Goal: Task Accomplishment & Management: Complete application form

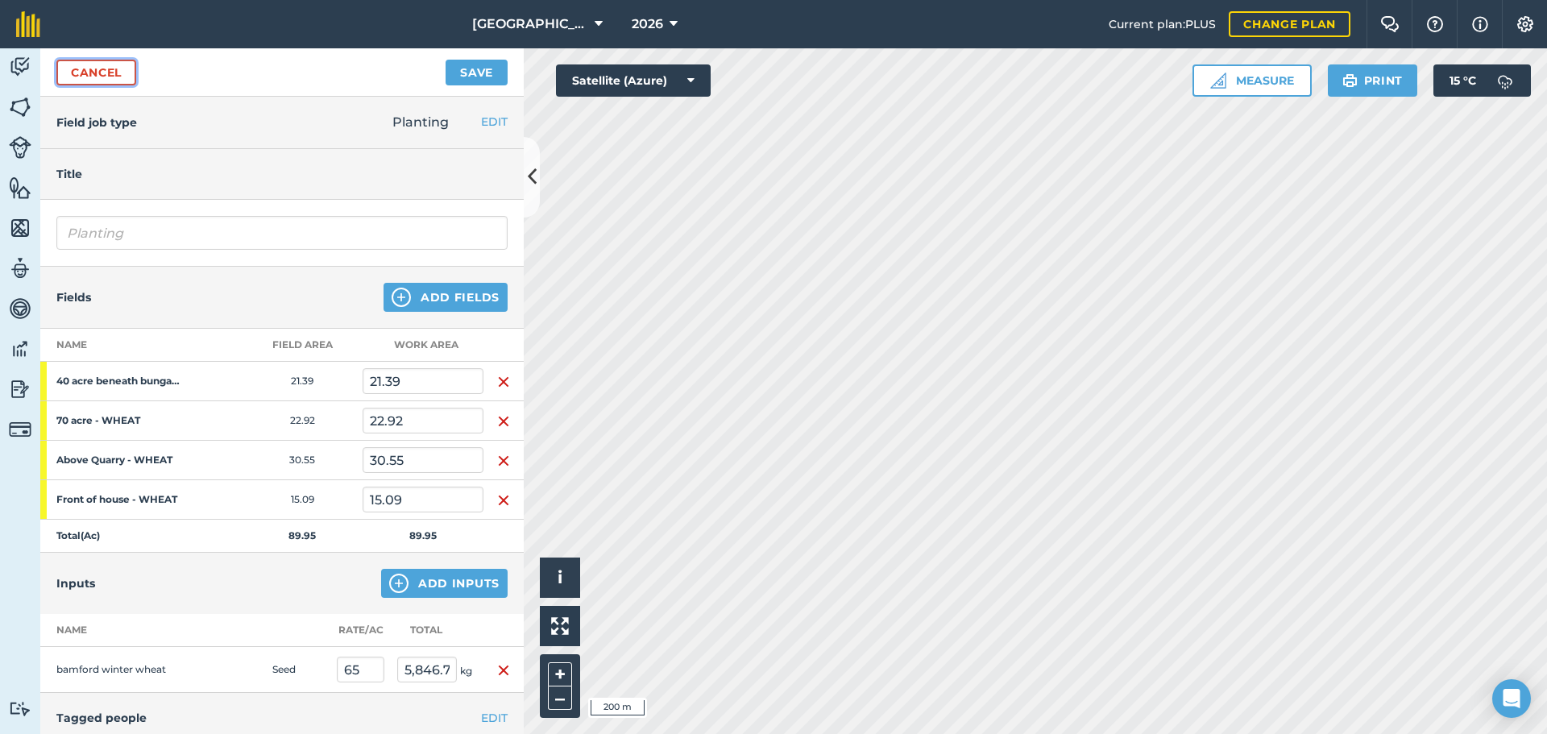
click at [117, 81] on link "Cancel" at bounding box center [96, 73] width 80 height 26
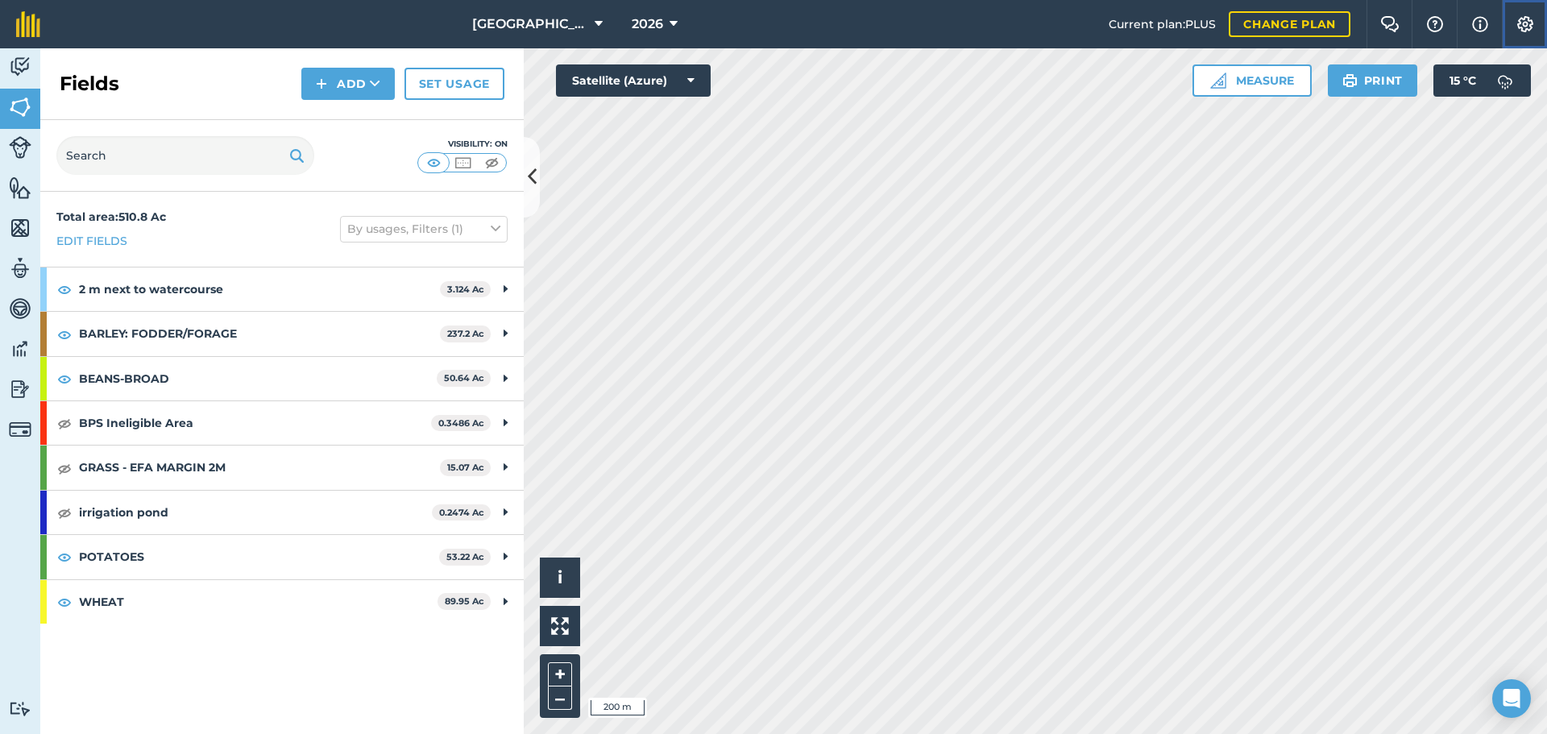
click at [1517, 26] on img at bounding box center [1524, 24] width 19 height 16
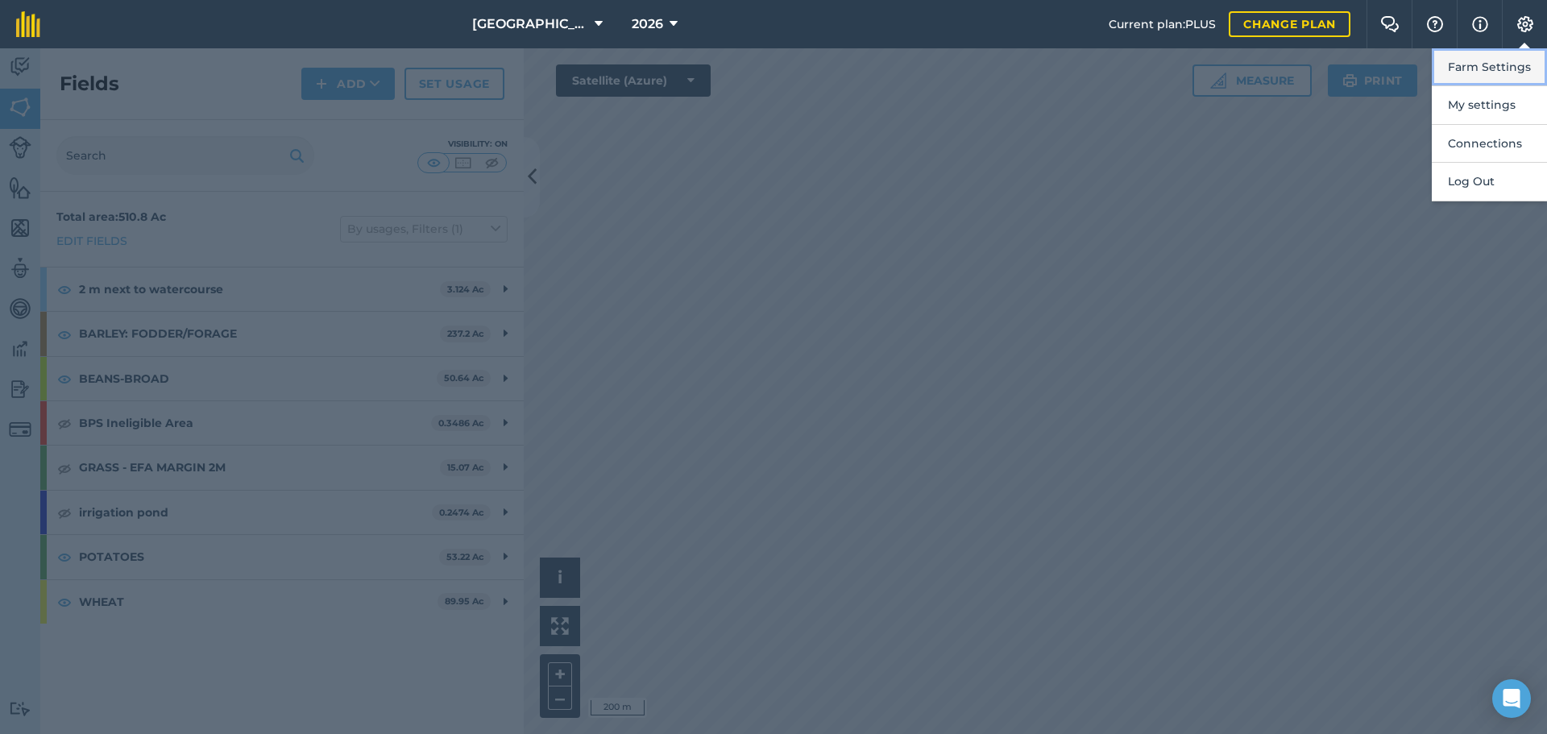
click at [1473, 77] on button "Farm Settings" at bounding box center [1489, 67] width 115 height 38
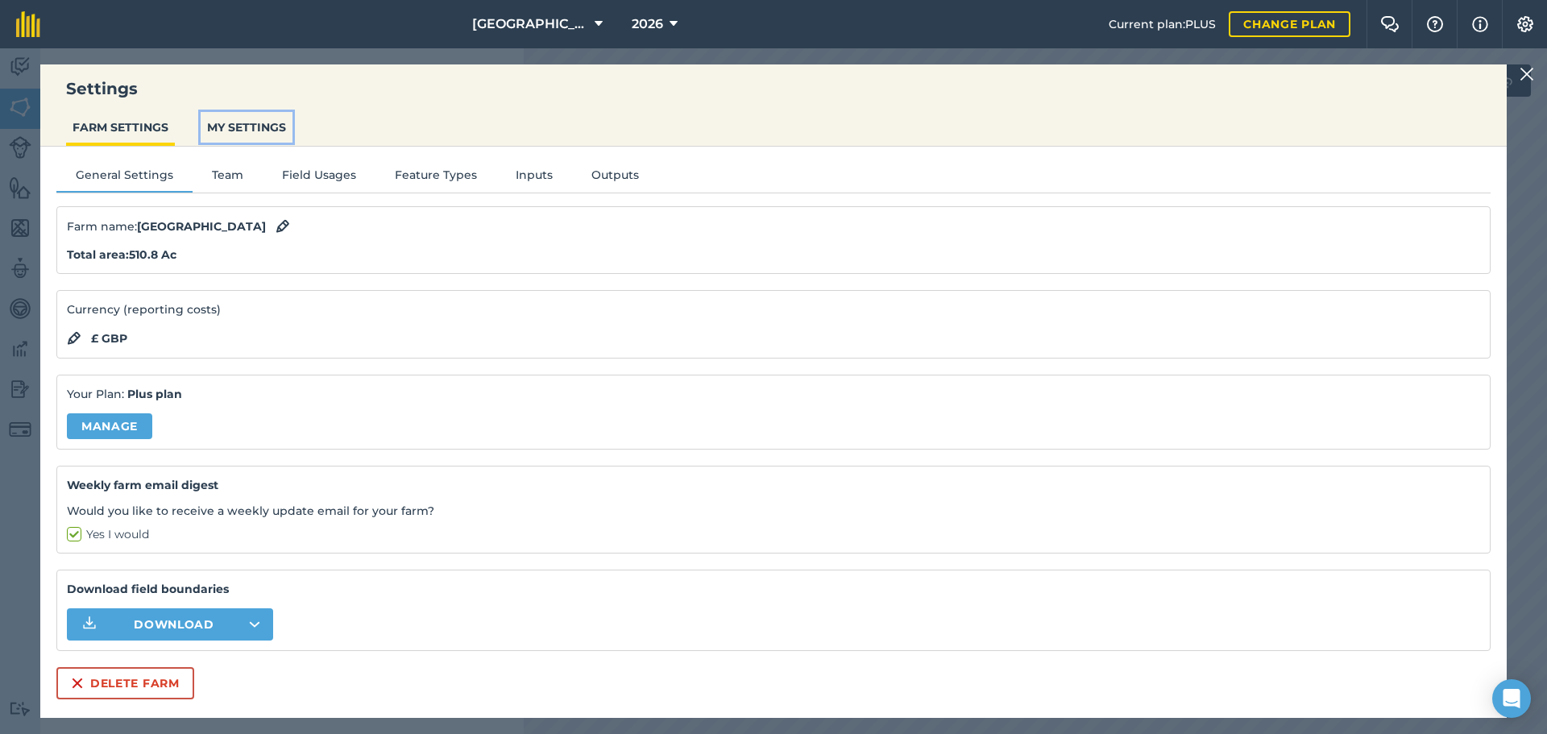
click at [269, 122] on button "MY SETTINGS" at bounding box center [247, 127] width 92 height 31
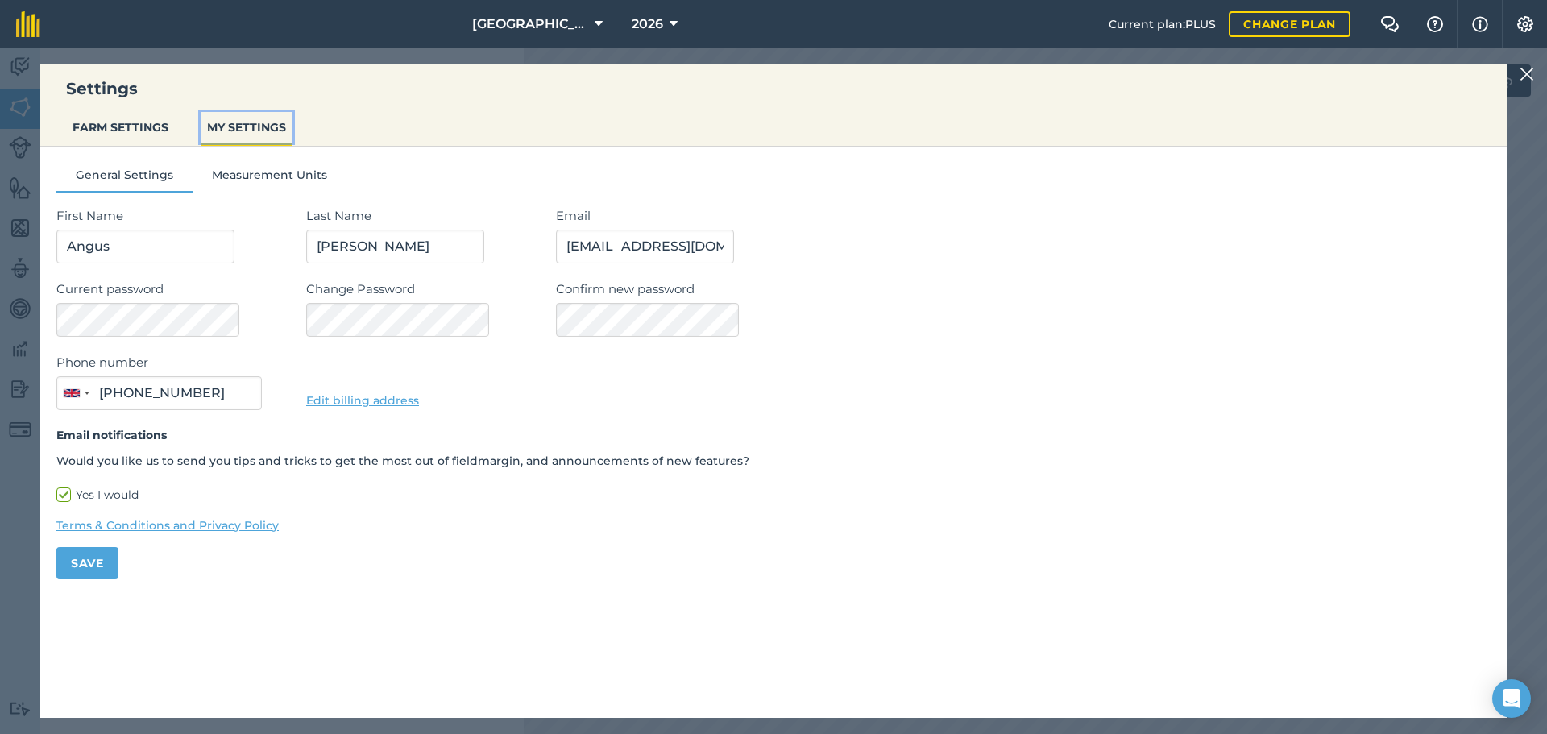
type input "07552 452222"
click at [247, 172] on button "Measurement Units" at bounding box center [270, 178] width 154 height 24
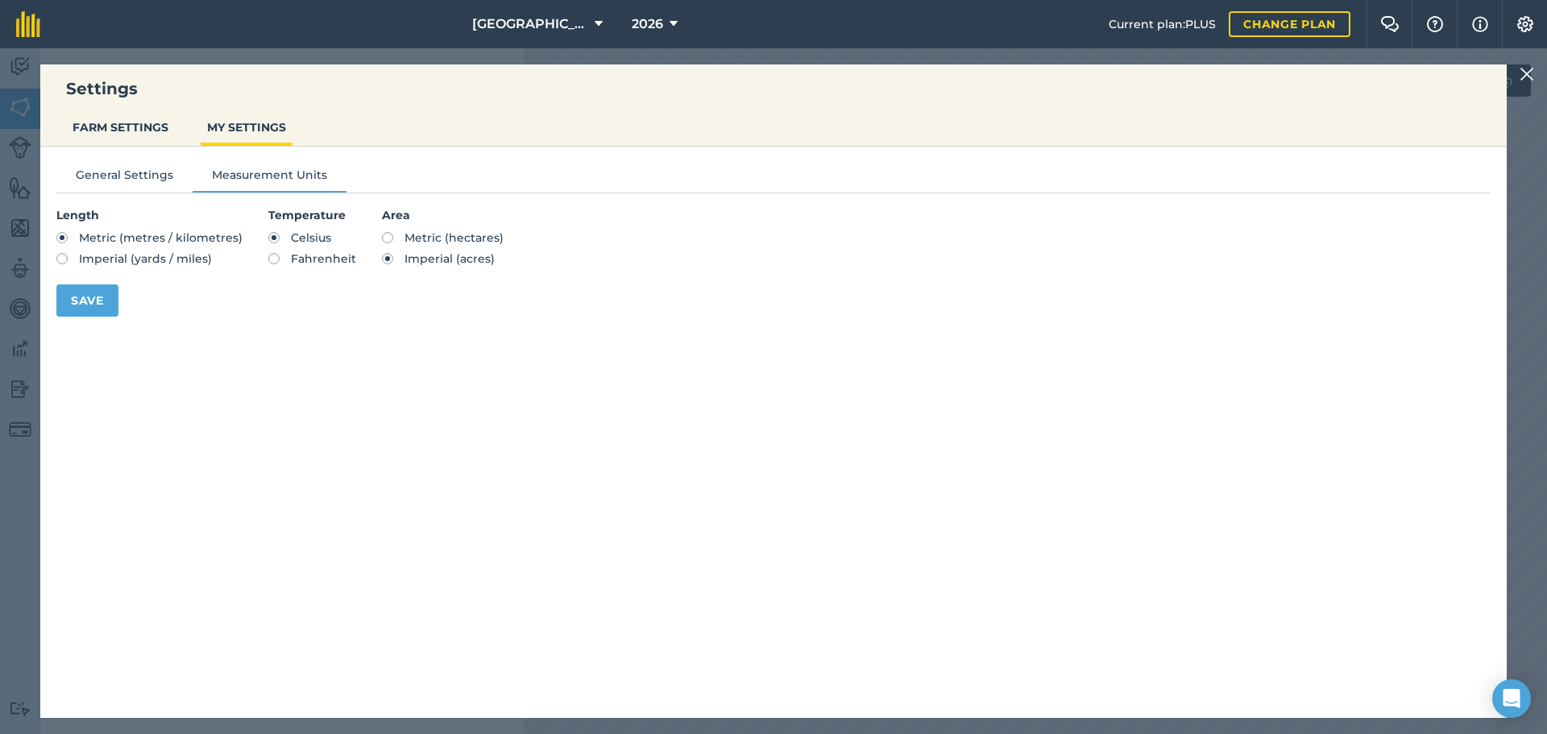
click at [389, 238] on label "Metric (hectares)" at bounding box center [443, 237] width 122 height 11
radio input "true"
radio input "false"
click at [67, 301] on button "Save" at bounding box center [87, 300] width 62 height 32
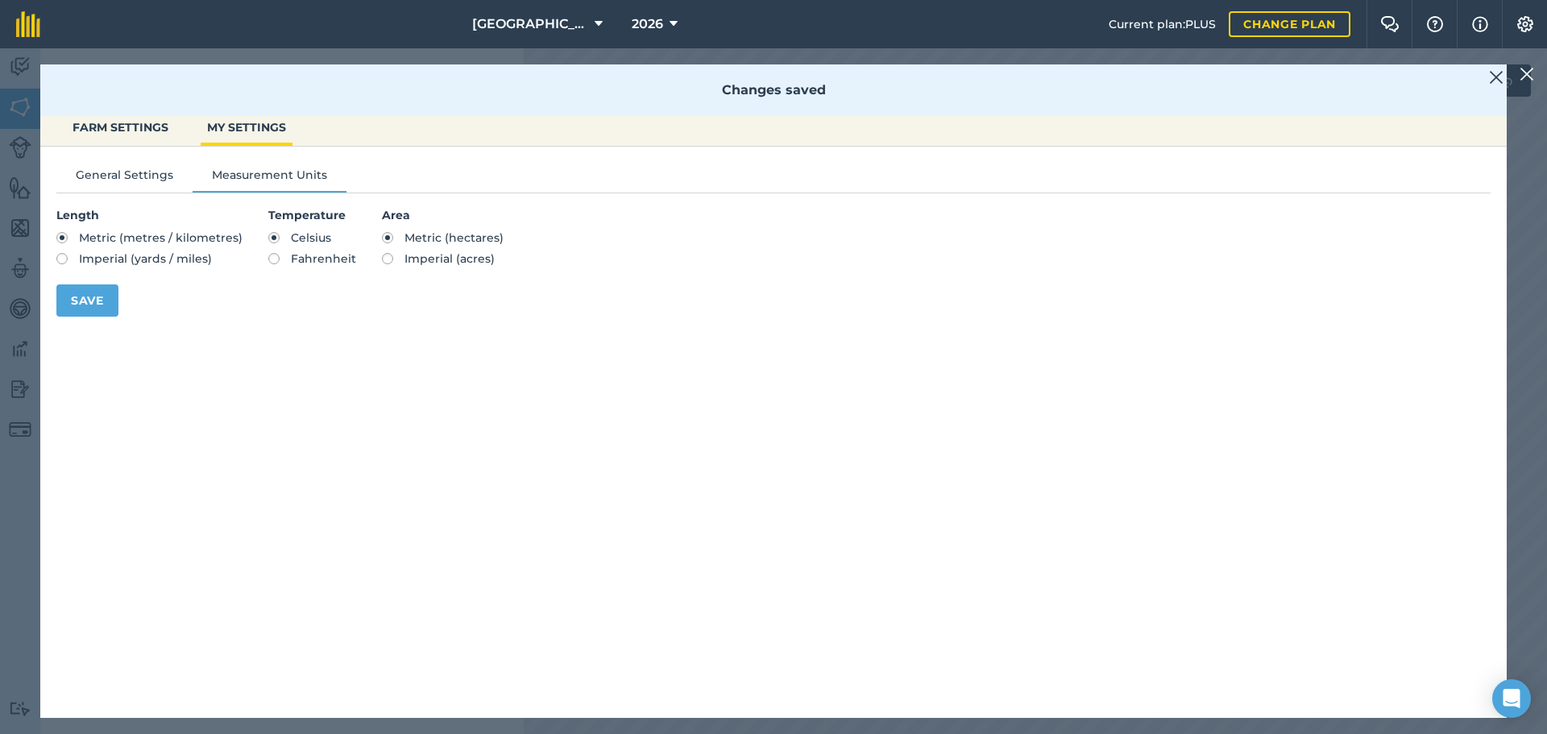
click at [17, 260] on div "Settings FARM SETTINGS MY SETTINGS Changes saved General Settings Measurement U…" at bounding box center [773, 391] width 1547 height 686
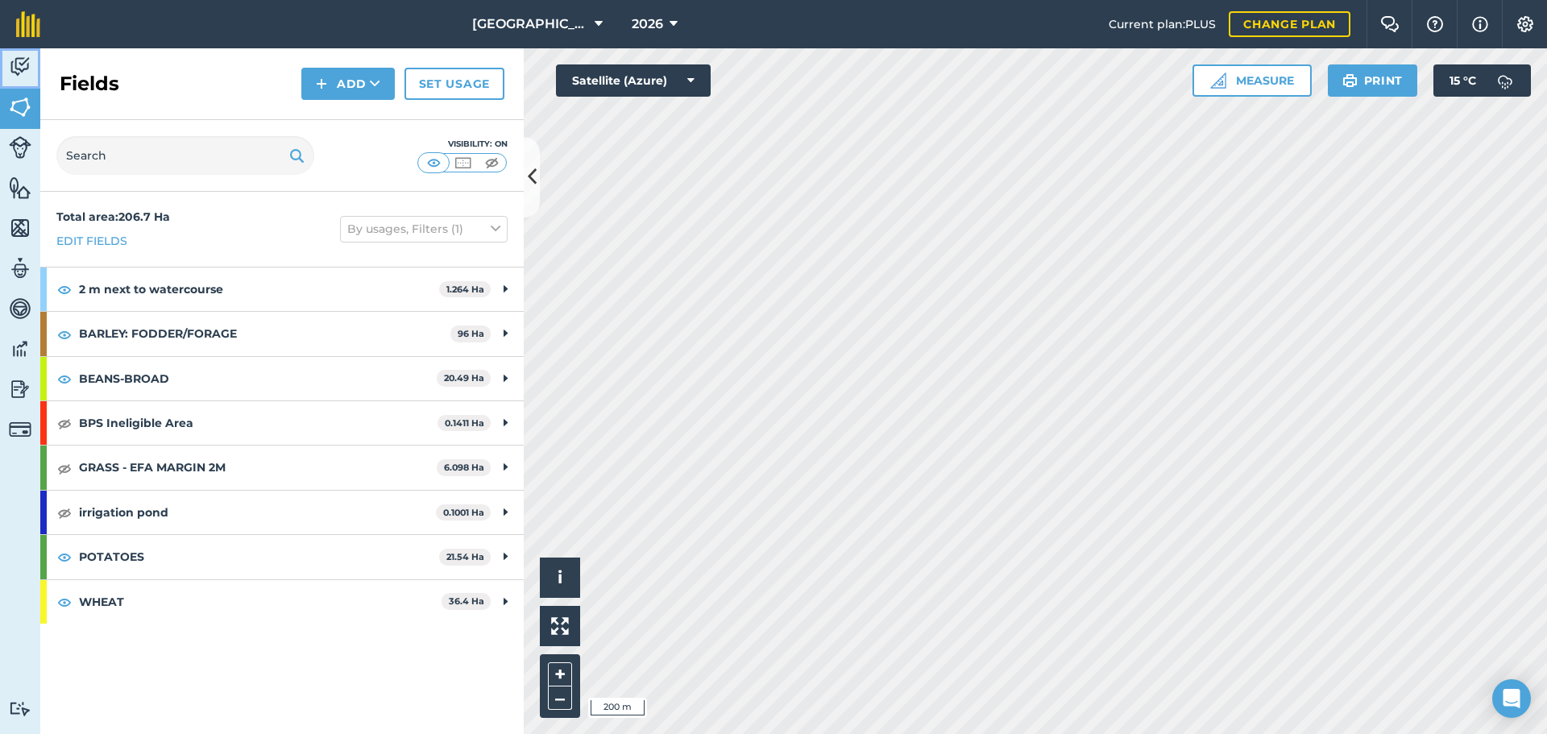
click at [33, 77] on link "Activity" at bounding box center [20, 68] width 40 height 40
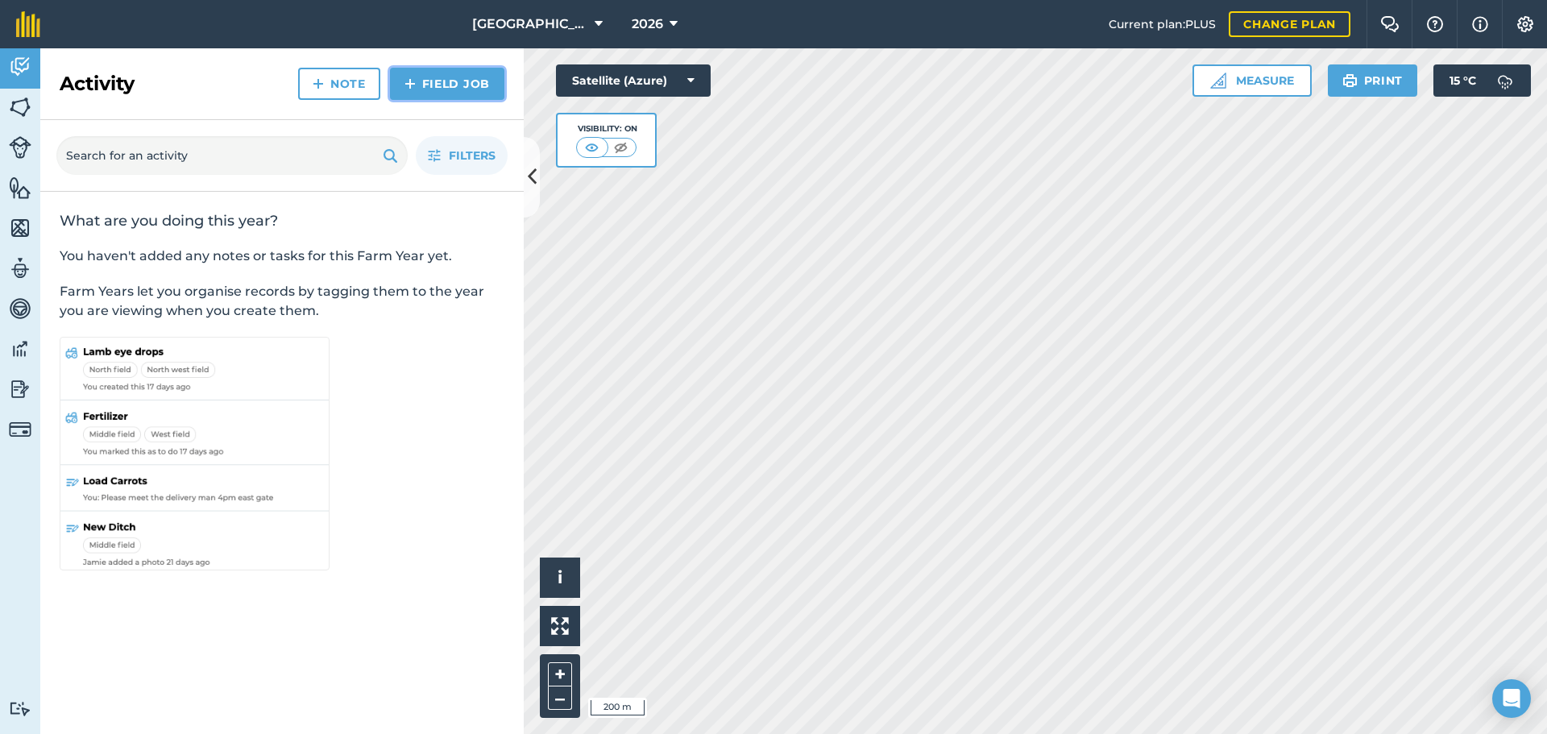
click at [429, 81] on link "Field Job" at bounding box center [447, 84] width 114 height 32
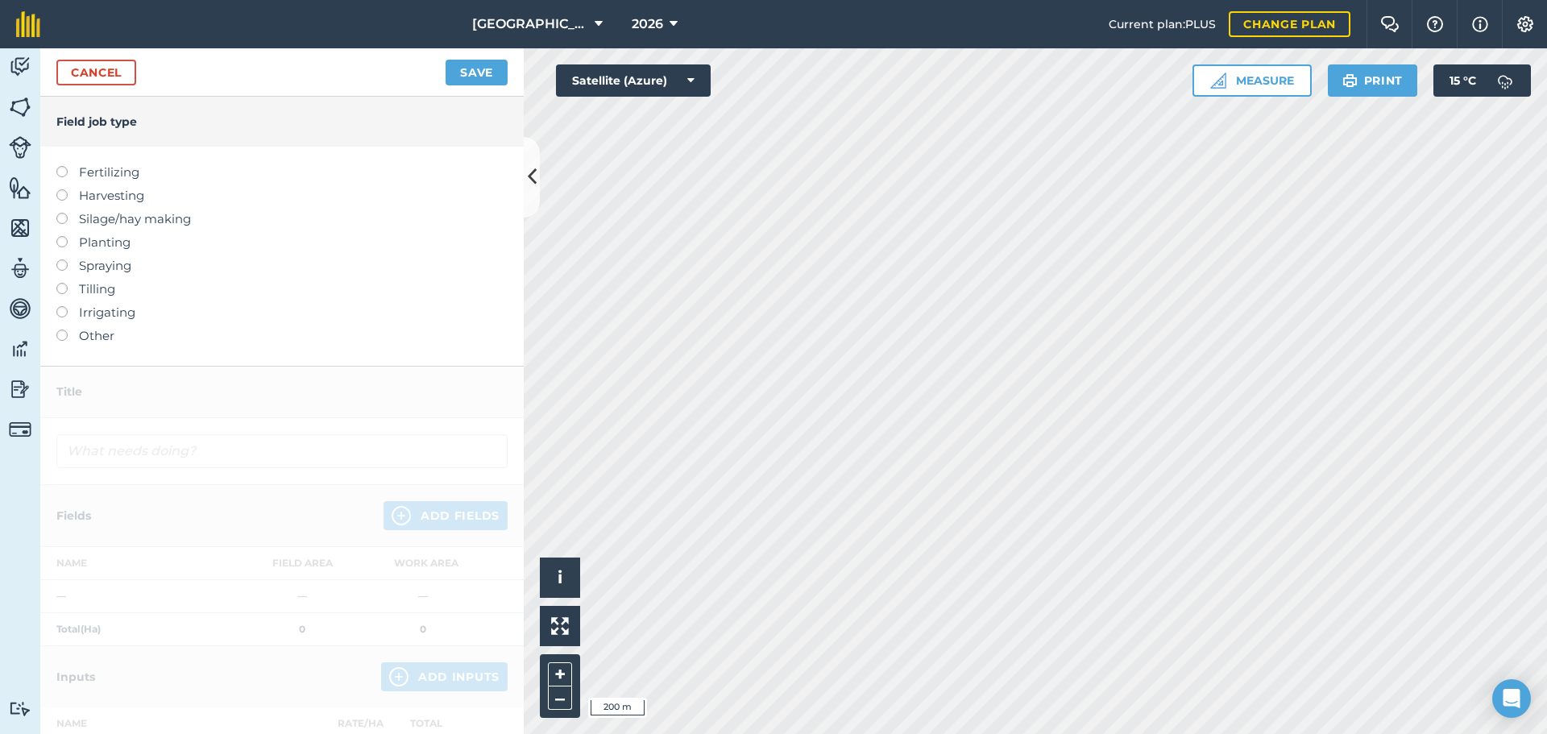
click at [98, 238] on label "Planting" at bounding box center [281, 242] width 451 height 19
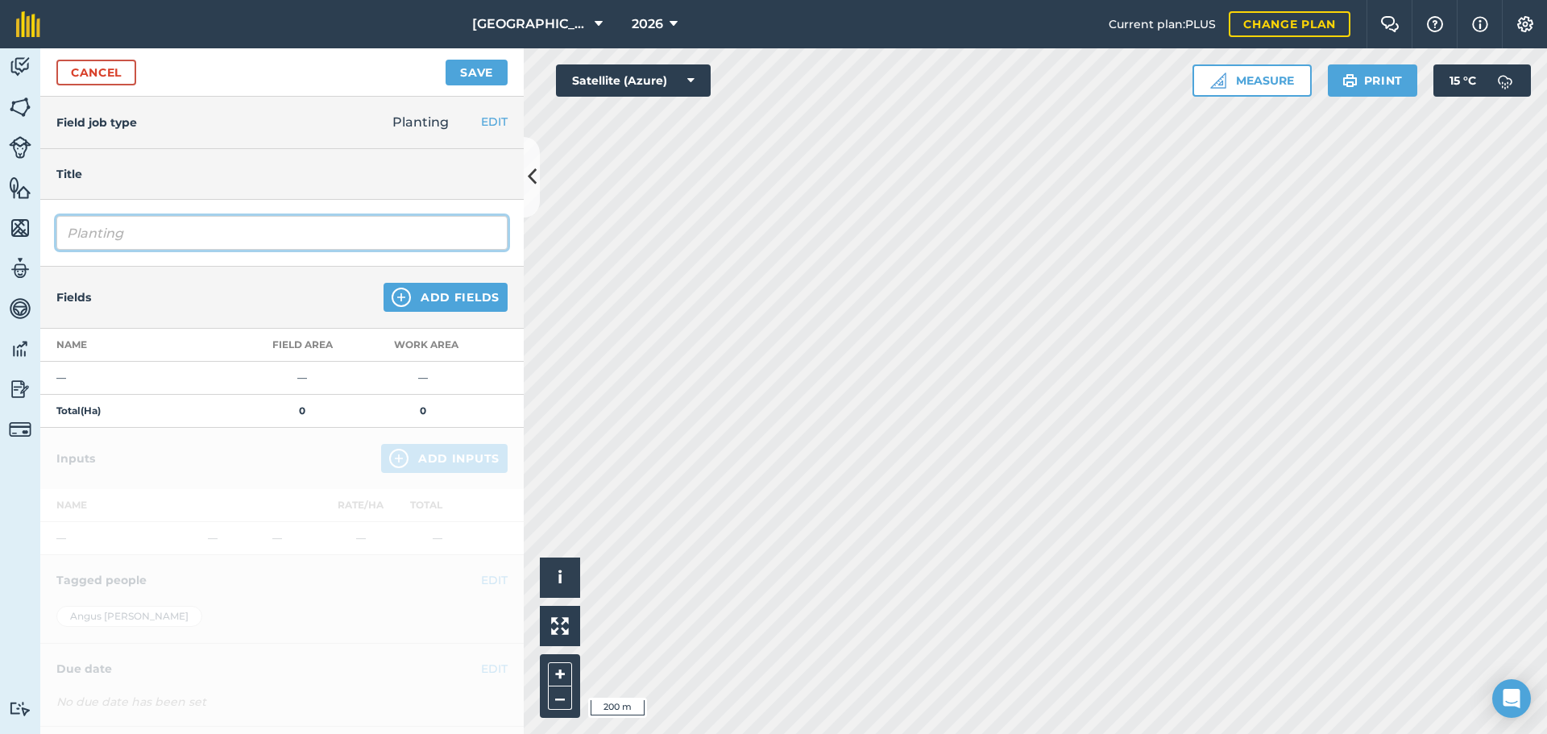
click at [135, 225] on input "Planting" at bounding box center [281, 233] width 451 height 34
type input "Planting winter wheat"
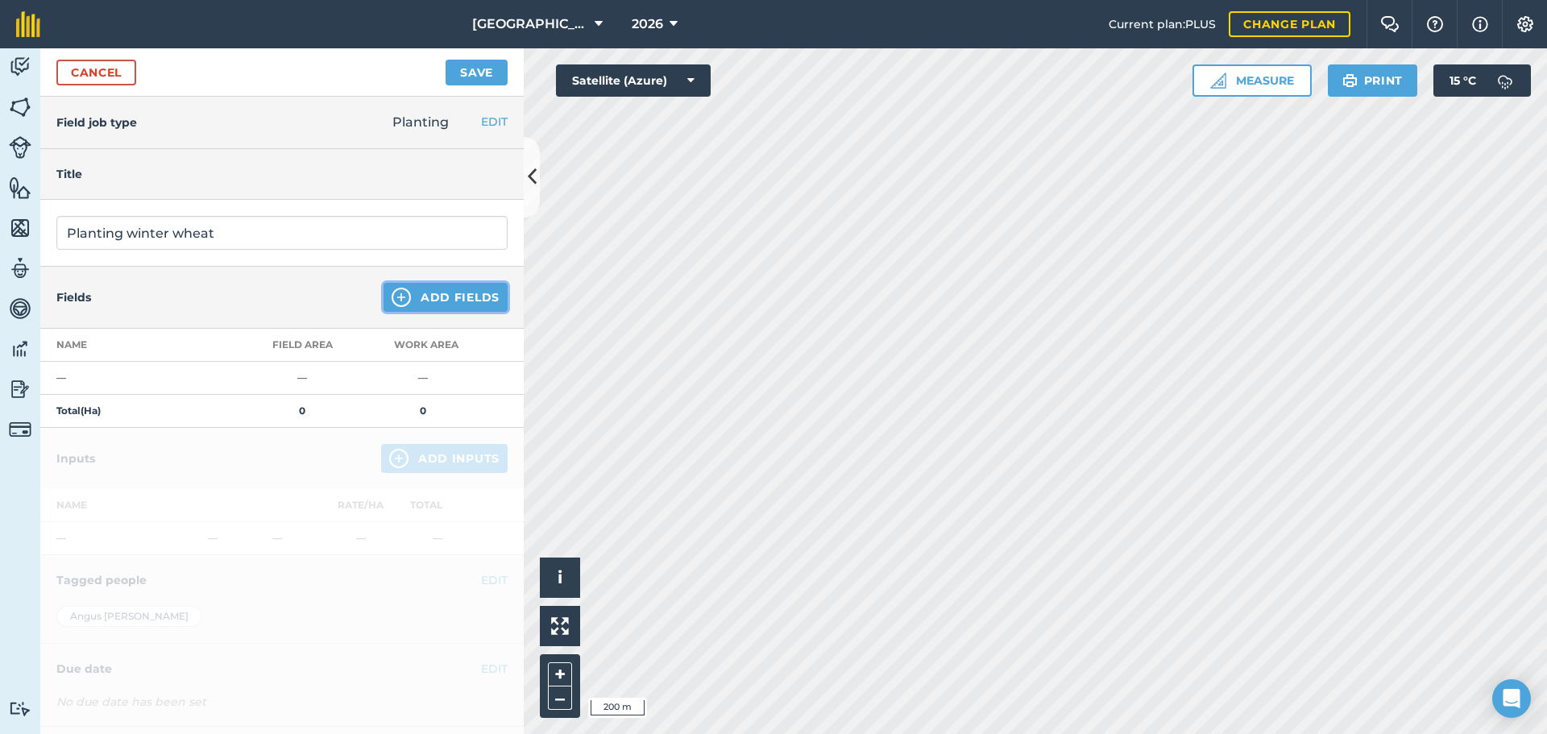
click at [412, 307] on button "Add Fields" at bounding box center [445, 297] width 124 height 29
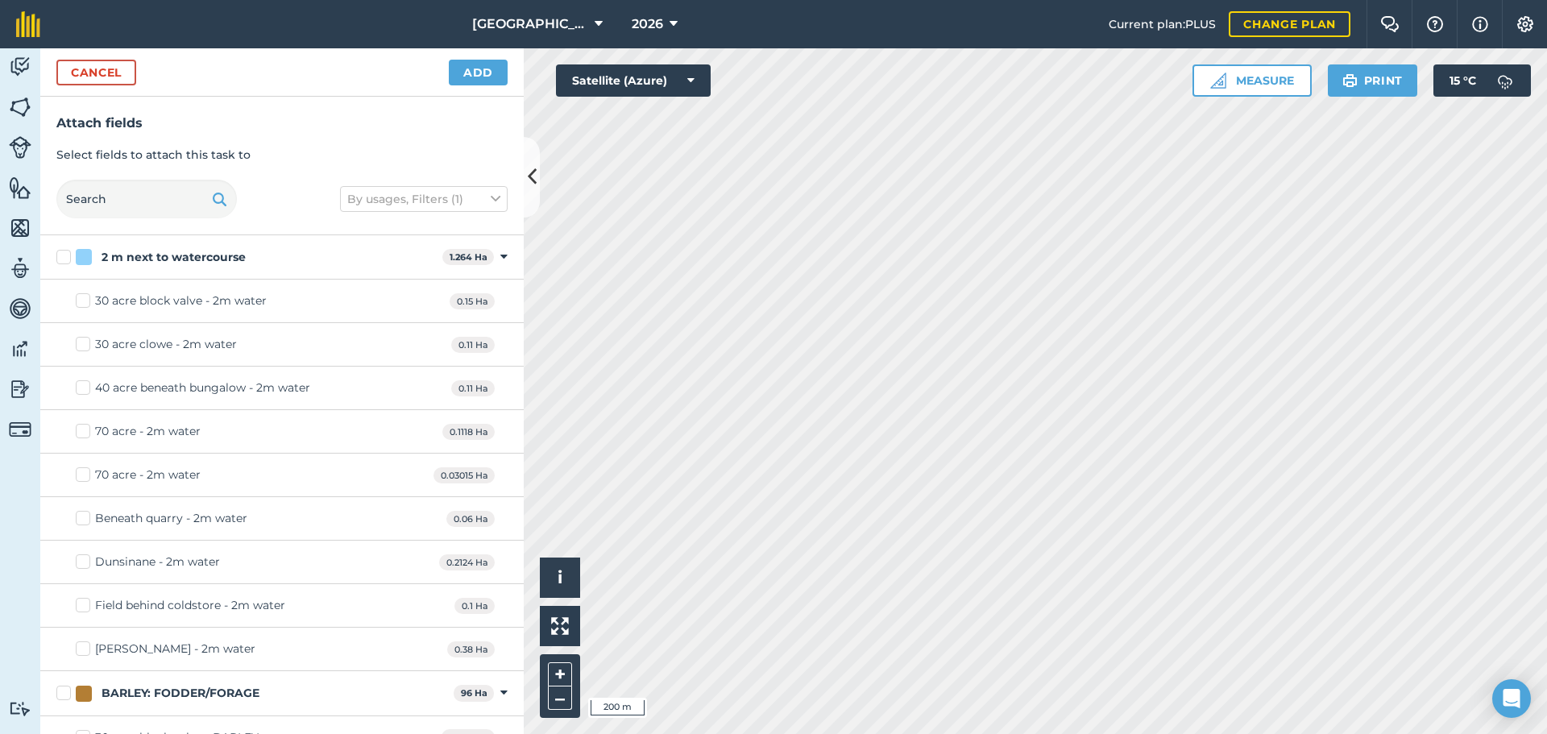
checkbox input "true"
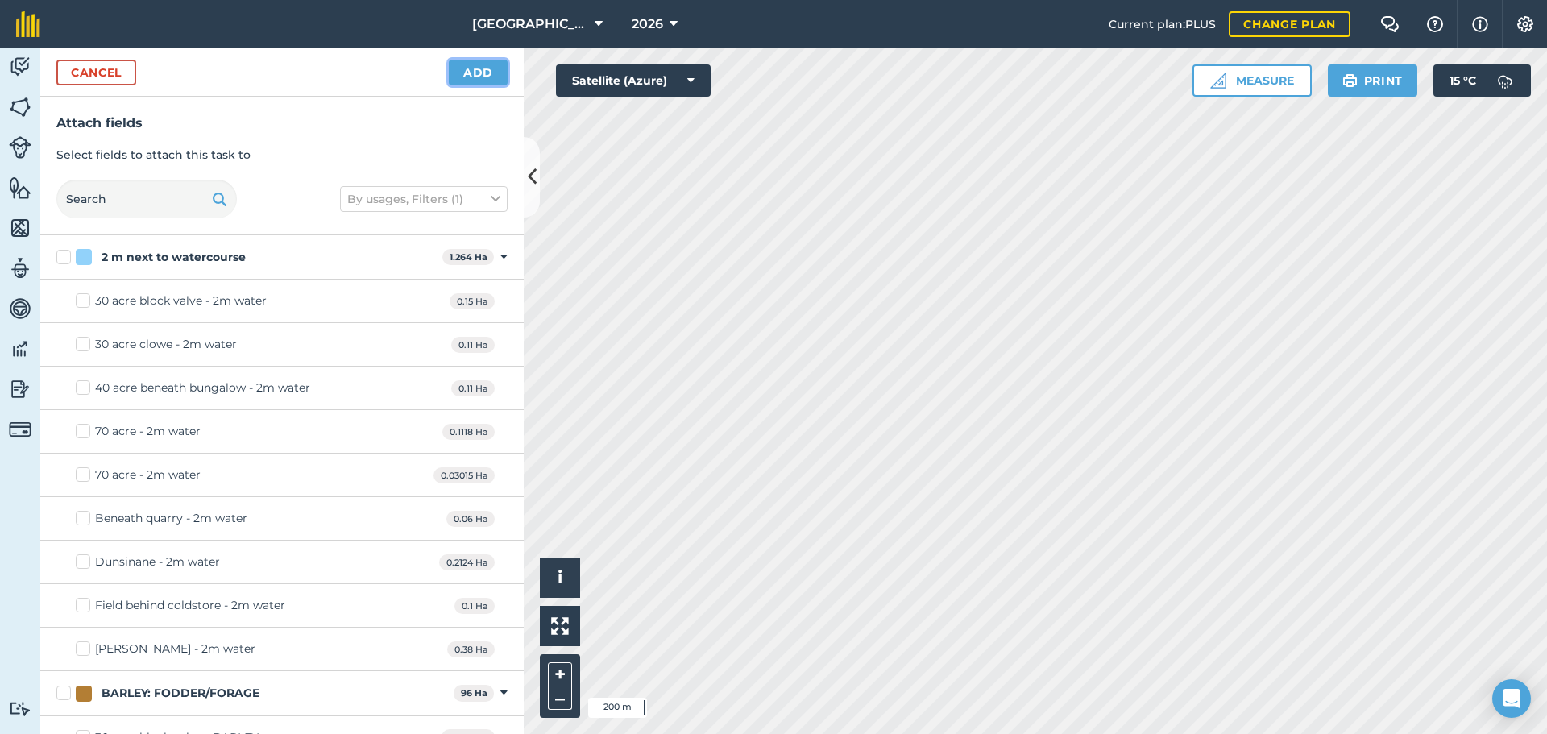
click at [478, 64] on button "Add" at bounding box center [478, 73] width 59 height 26
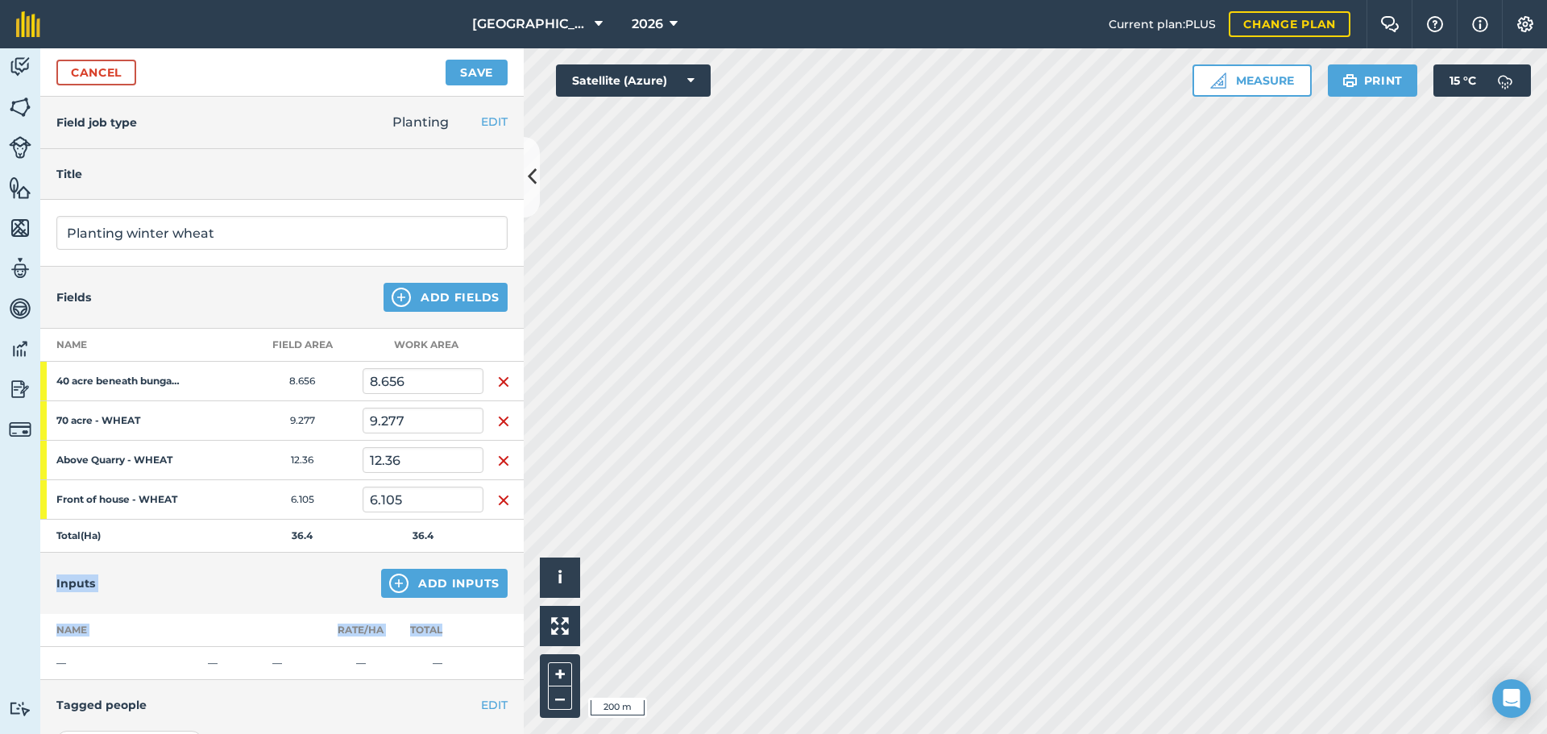
drag, startPoint x: 451, startPoint y: 629, endPoint x: 446, endPoint y: 607, distance: 22.5
click at [446, 607] on div "Inputs Add Inputs Name Rate/ Ha Total — — — — —" at bounding box center [281, 616] width 483 height 127
click at [458, 593] on button "Add Inputs" at bounding box center [444, 583] width 126 height 29
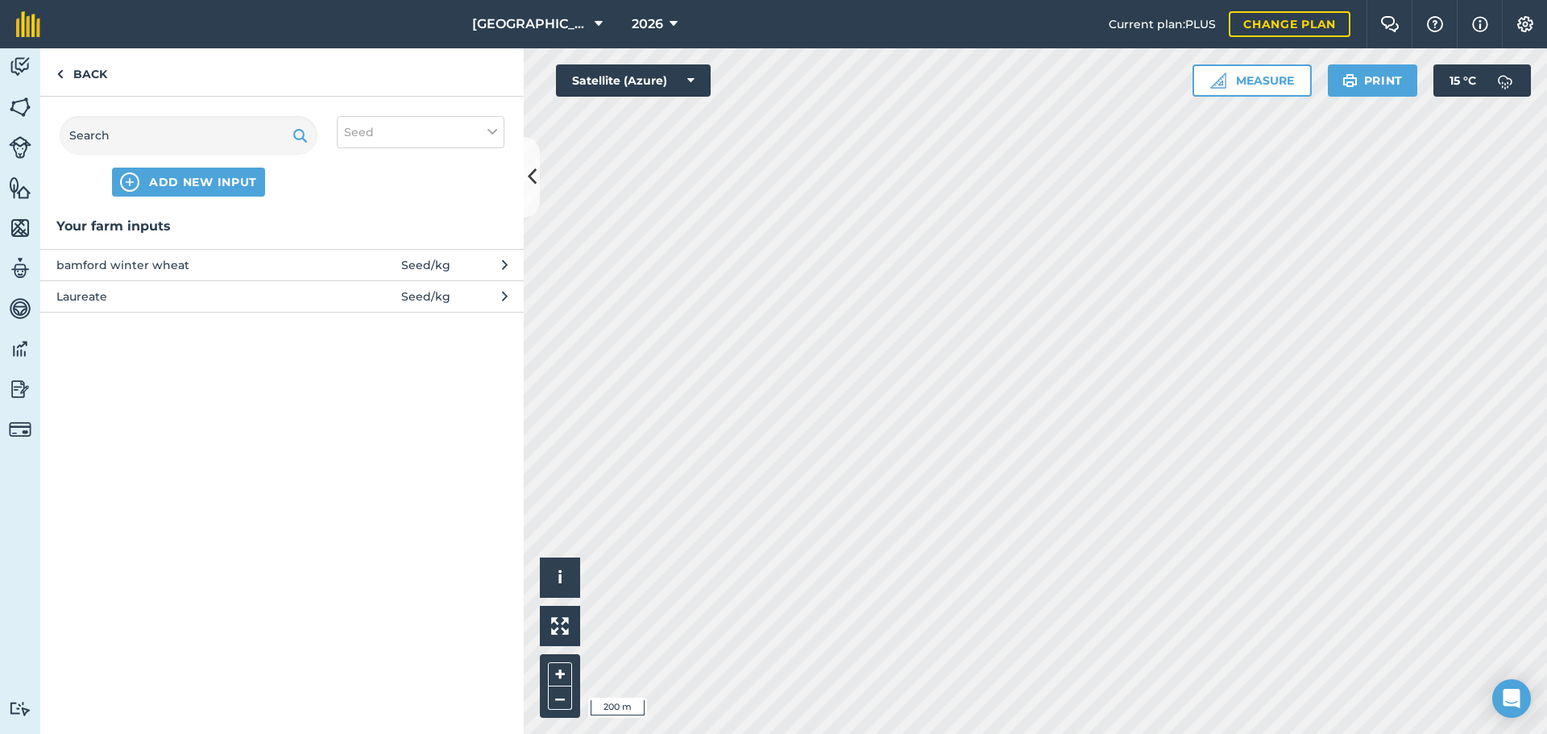
click at [169, 259] on span "bamford winter wheat" at bounding box center [187, 265] width 263 height 18
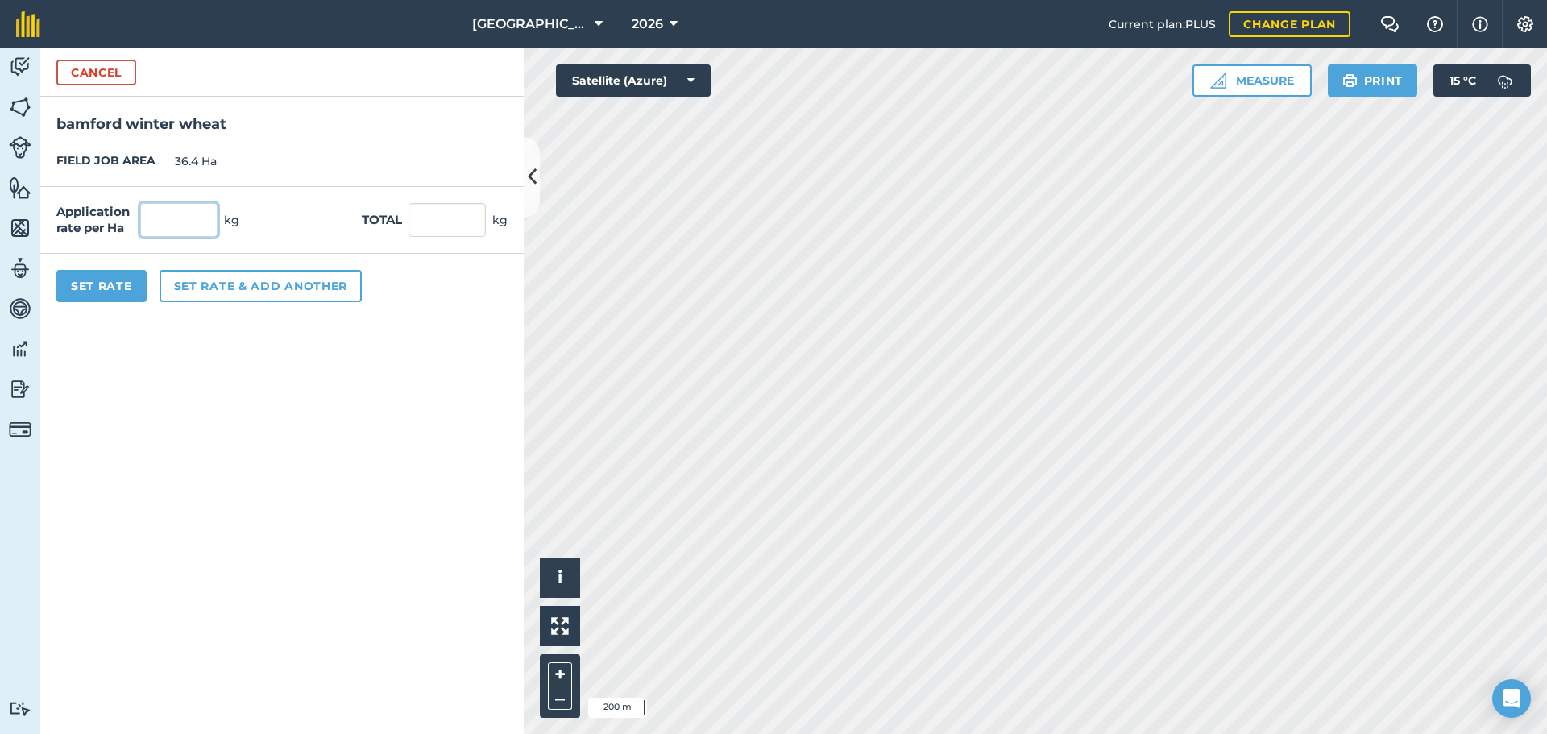
click at [178, 222] on input "text" at bounding box center [178, 220] width 77 height 34
type input "175"
type input "6,370"
click at [97, 290] on button "Set Rate" at bounding box center [101, 286] width 90 height 32
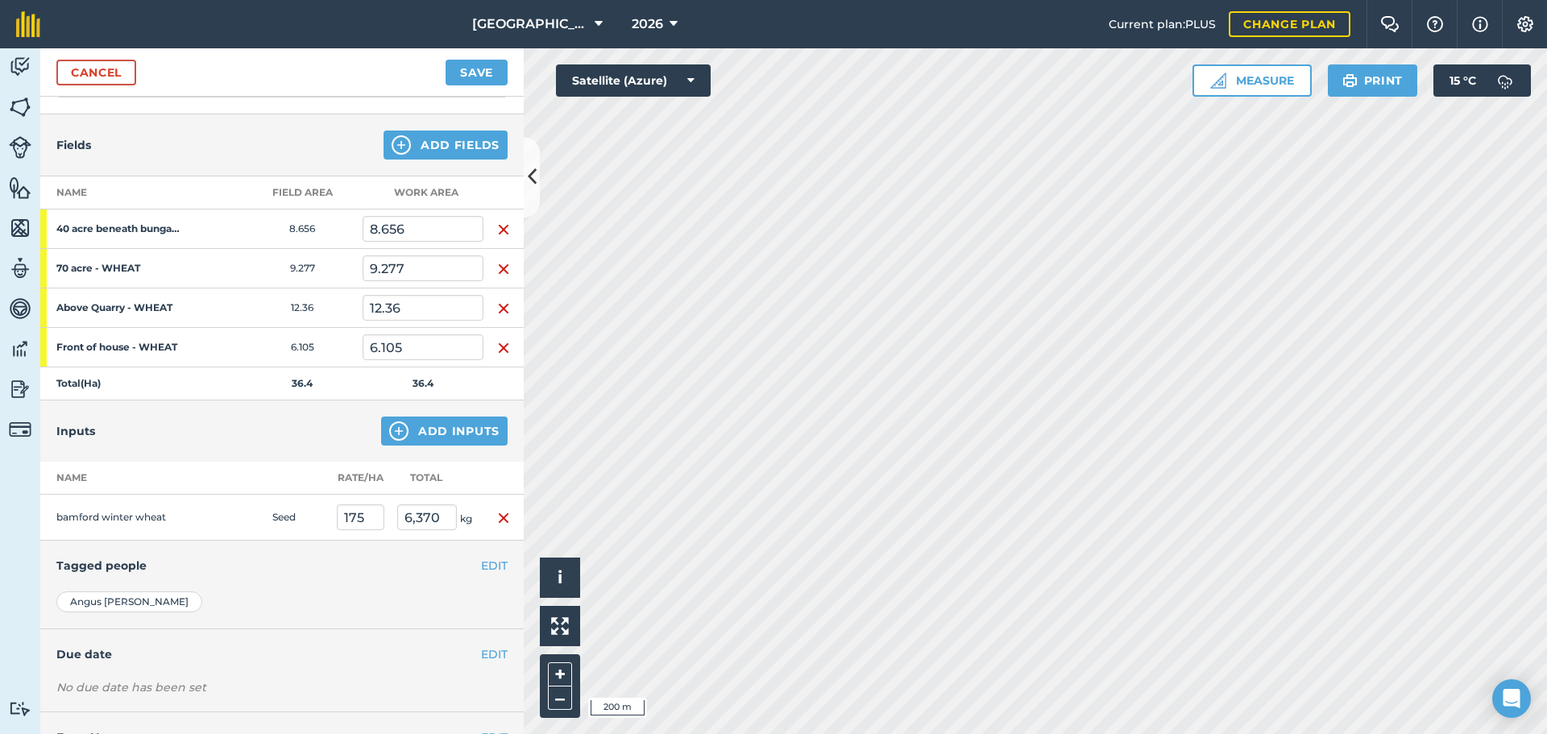
scroll to position [216, 0]
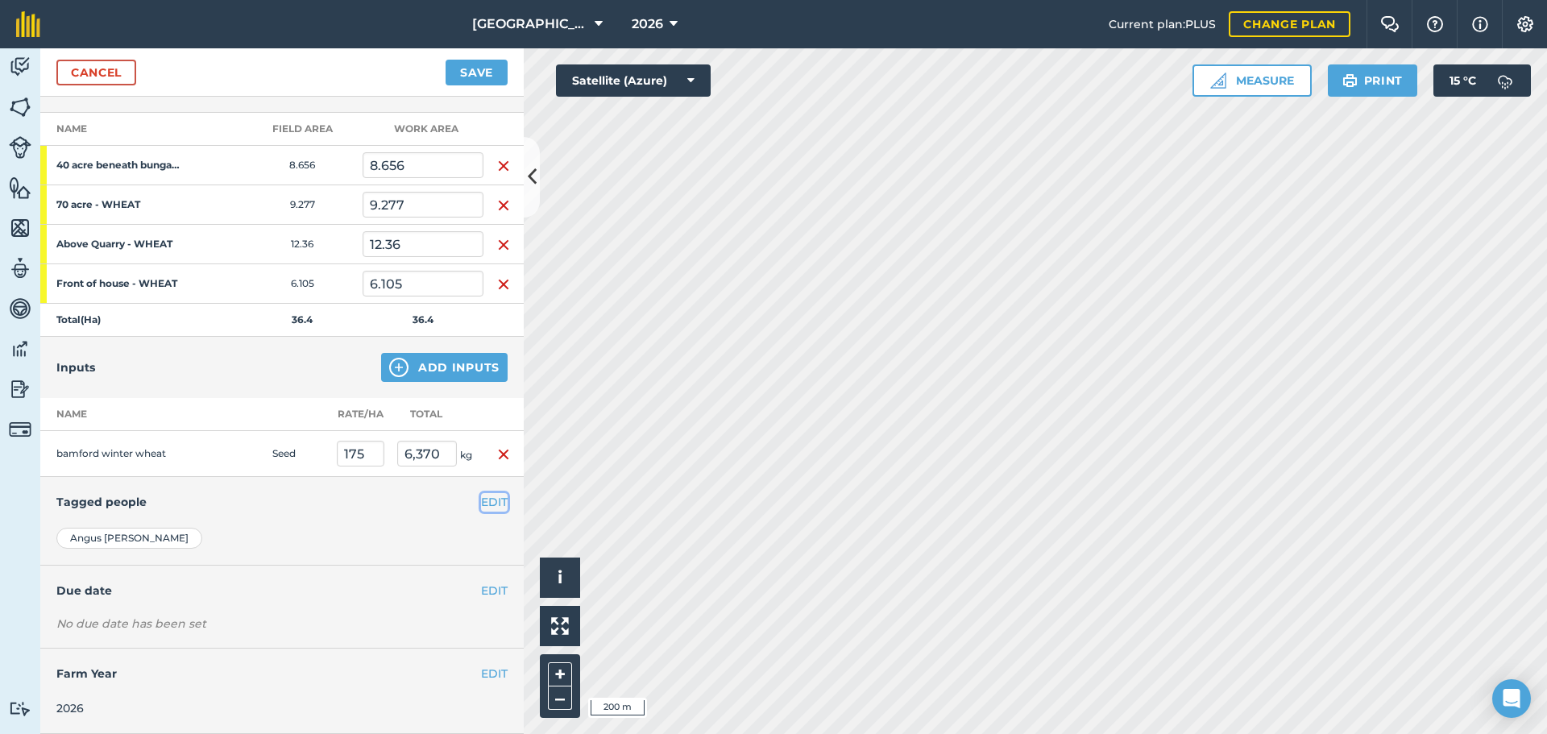
click at [481, 497] on button "EDIT" at bounding box center [494, 502] width 27 height 18
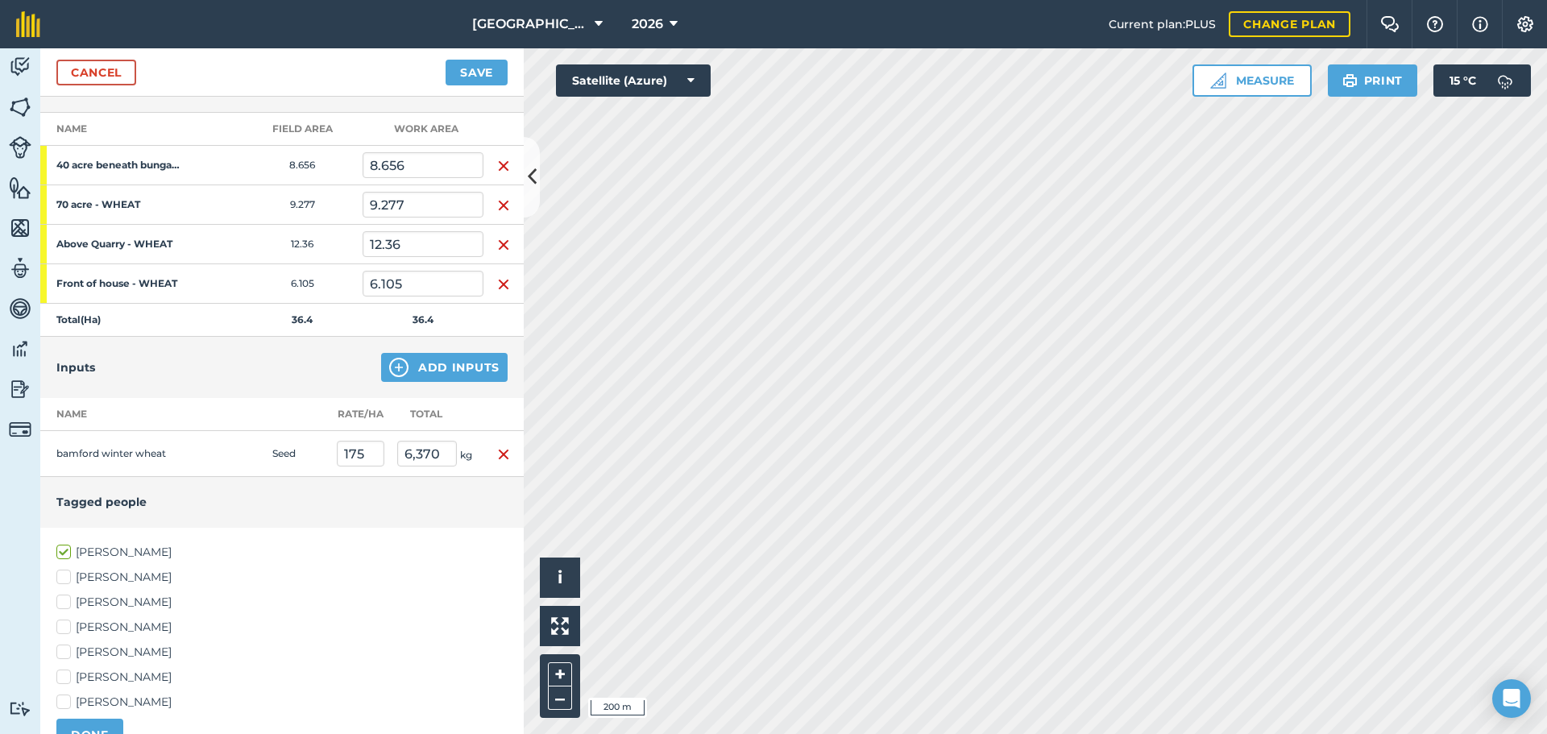
click at [103, 672] on label "[PERSON_NAME]" at bounding box center [281, 677] width 451 height 17
click at [67, 672] on input "[PERSON_NAME]" at bounding box center [61, 674] width 10 height 10
checkbox input "true"
click at [102, 625] on label "[PERSON_NAME]" at bounding box center [281, 627] width 451 height 17
click at [67, 625] on input "[PERSON_NAME]" at bounding box center [61, 624] width 10 height 10
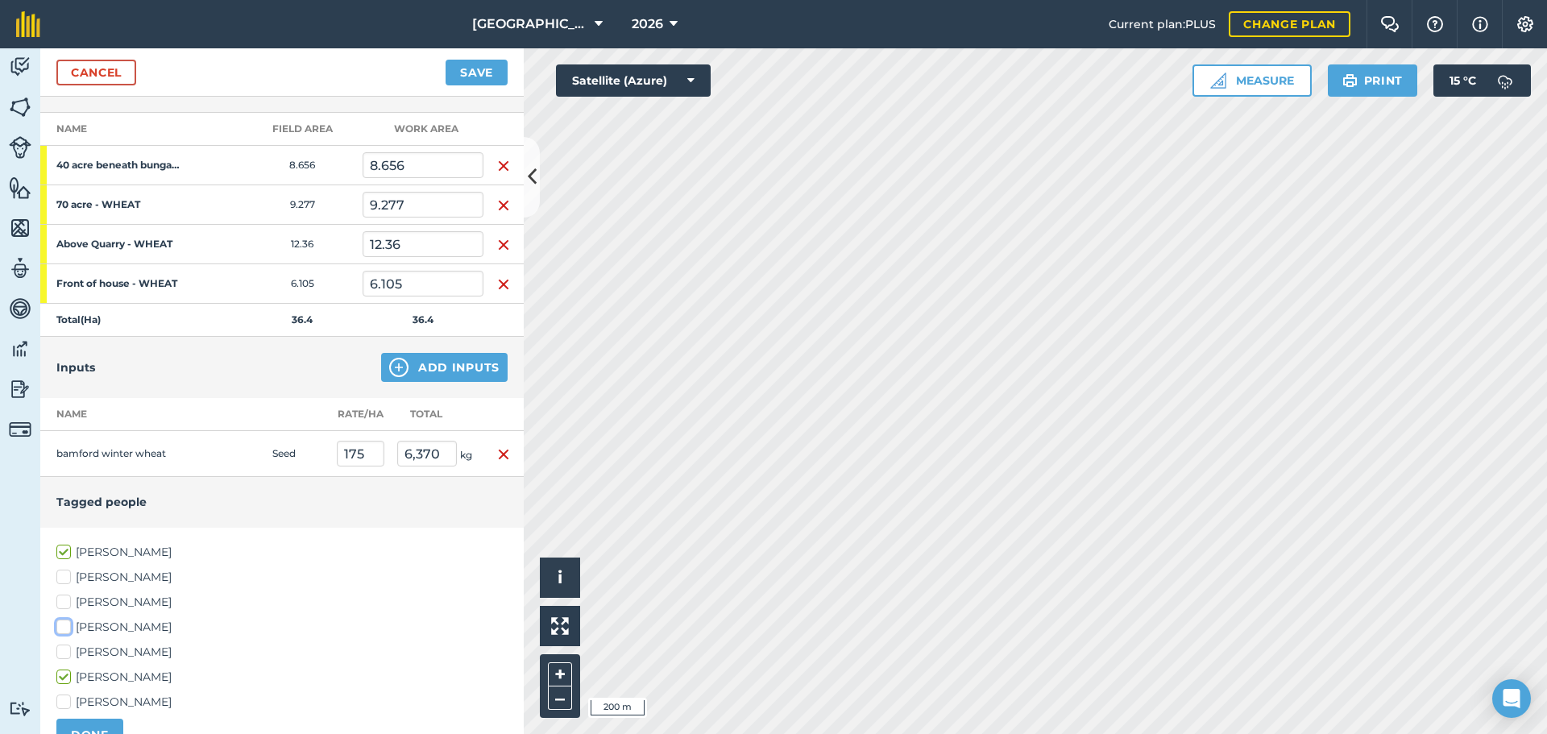
checkbox input "true"
click at [90, 716] on div "[PERSON_NAME] [PERSON_NAME] [PERSON_NAME] [PERSON_NAME] [PERSON_NAME] [PERSON_N…" at bounding box center [281, 648] width 483 height 240
drag, startPoint x: 90, startPoint y: 716, endPoint x: 90, endPoint y: 733, distance: 16.9
click at [90, 728] on div "[PERSON_NAME] [PERSON_NAME] [PERSON_NAME] [PERSON_NAME] [PERSON_NAME] [PERSON_N…" at bounding box center [281, 648] width 483 height 240
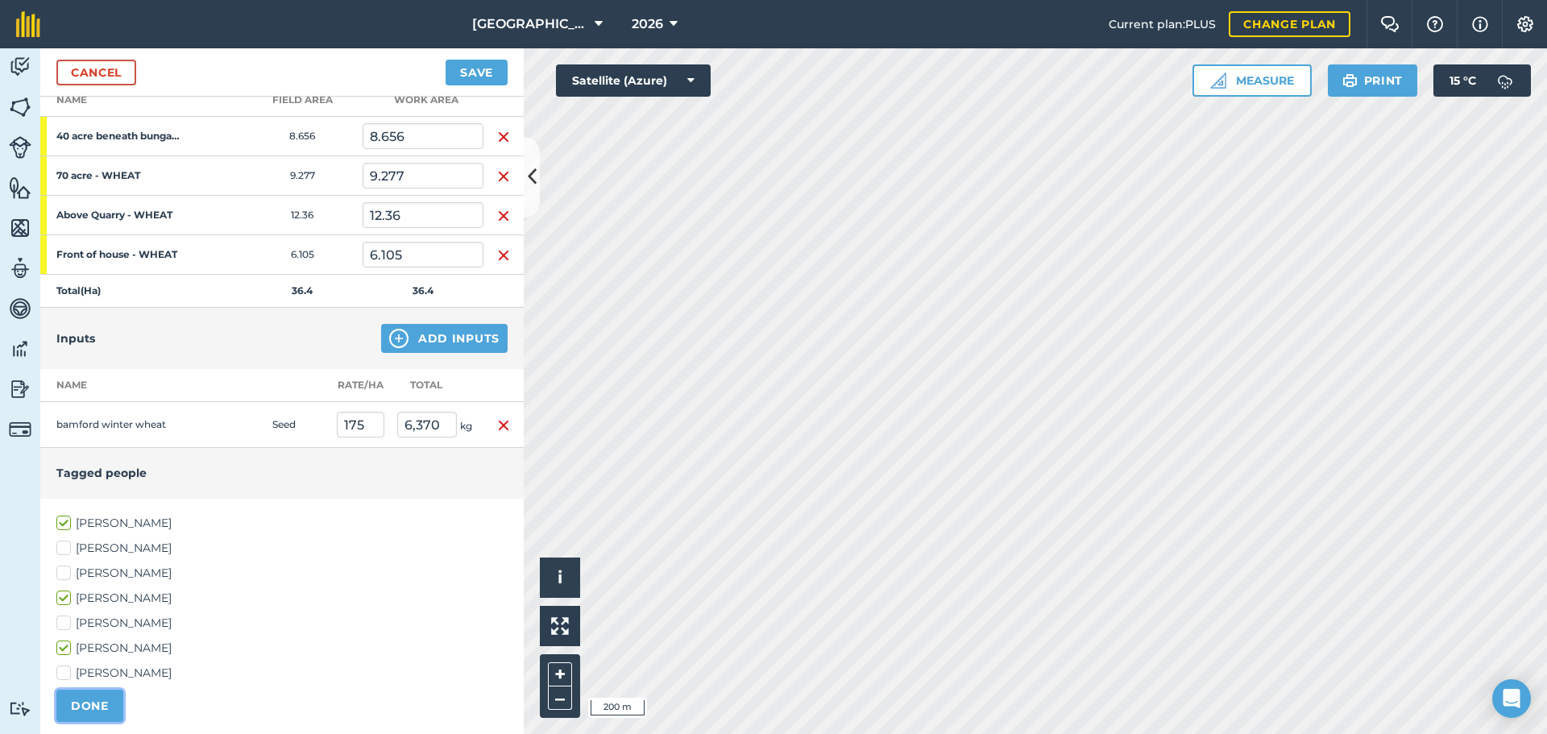
click at [94, 703] on button "DONE" at bounding box center [89, 706] width 67 height 32
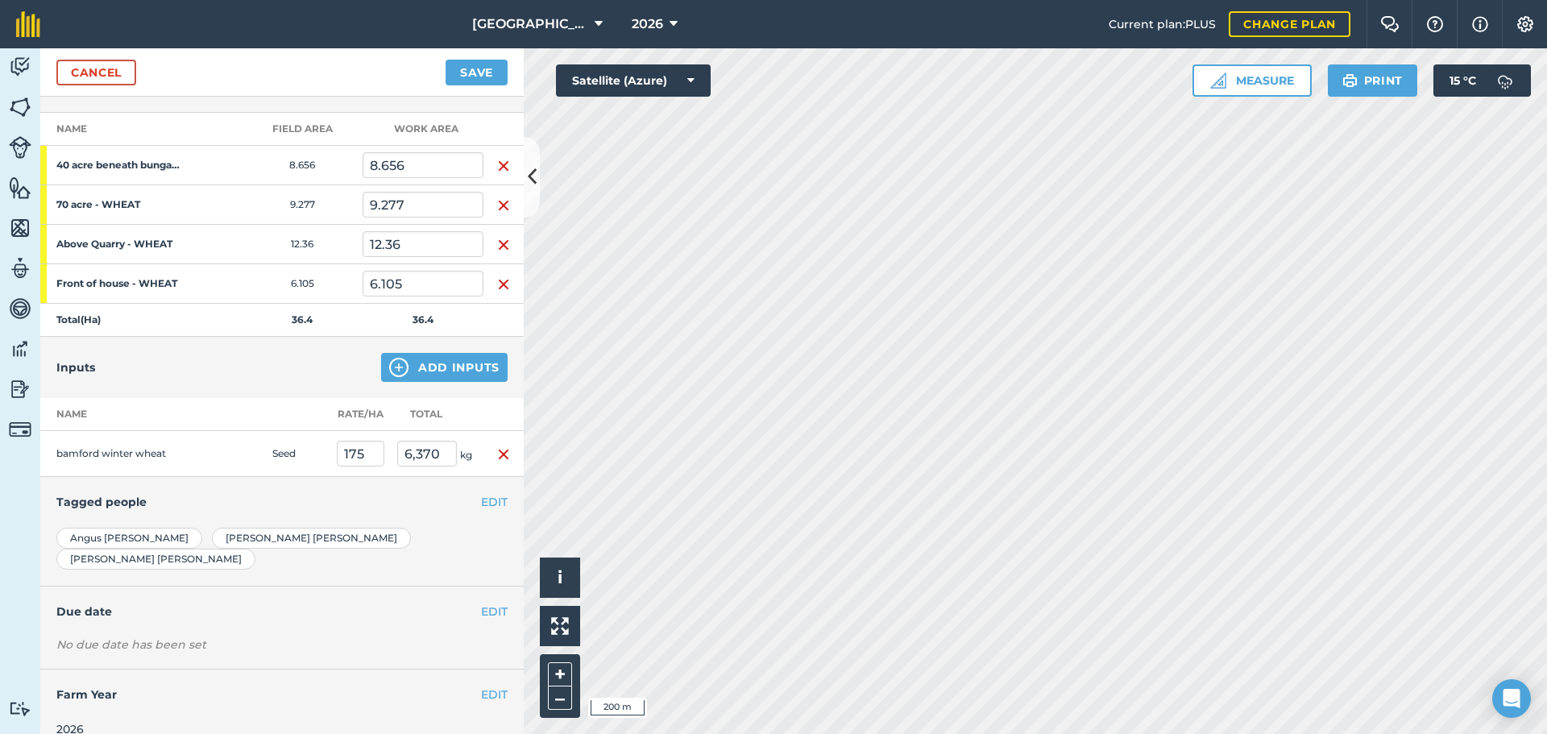
click at [342, 611] on div "EDIT Due date" at bounding box center [281, 612] width 483 height 50
click at [464, 73] on button "Save" at bounding box center [477, 73] width 62 height 26
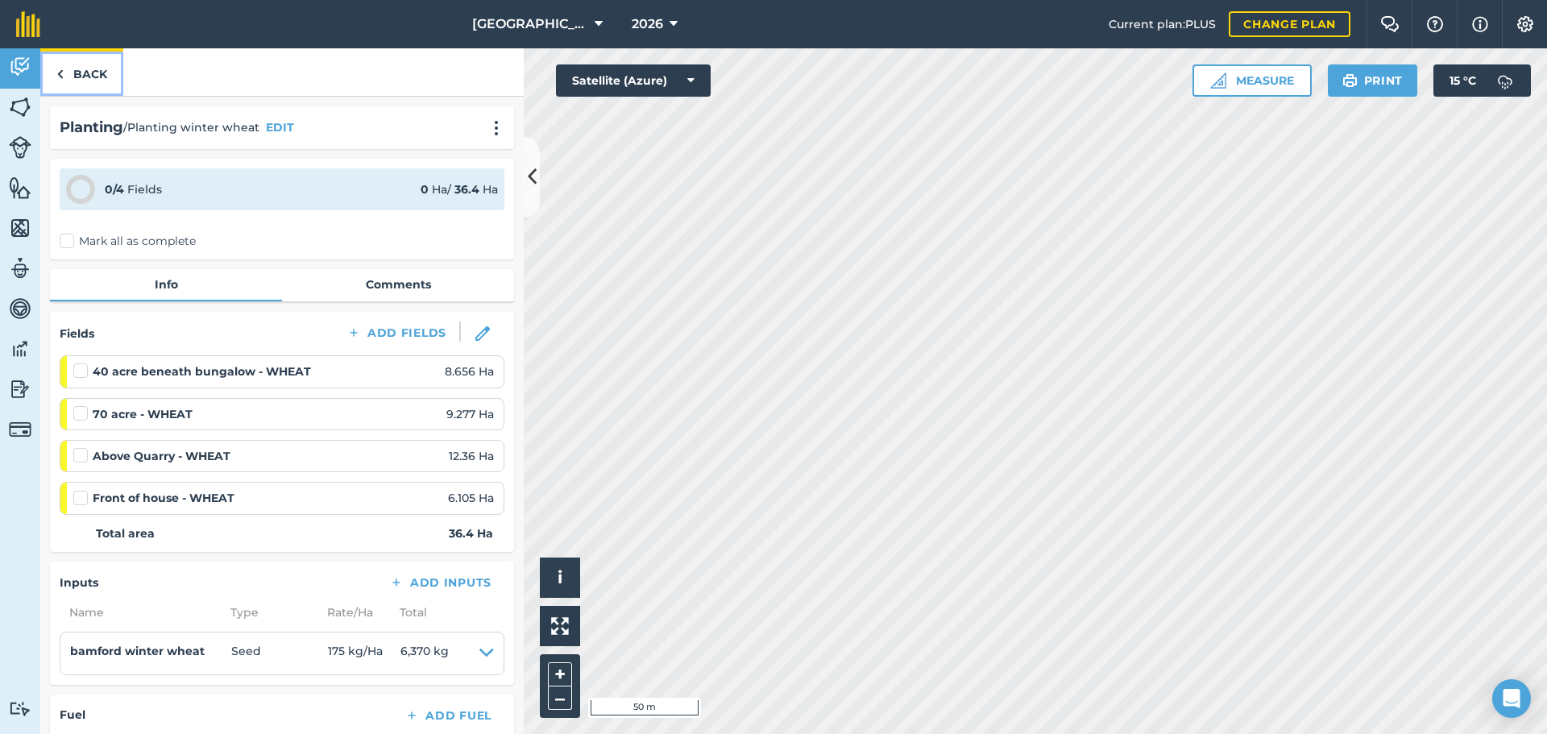
click at [104, 60] on link "Back" at bounding box center [81, 72] width 83 height 48
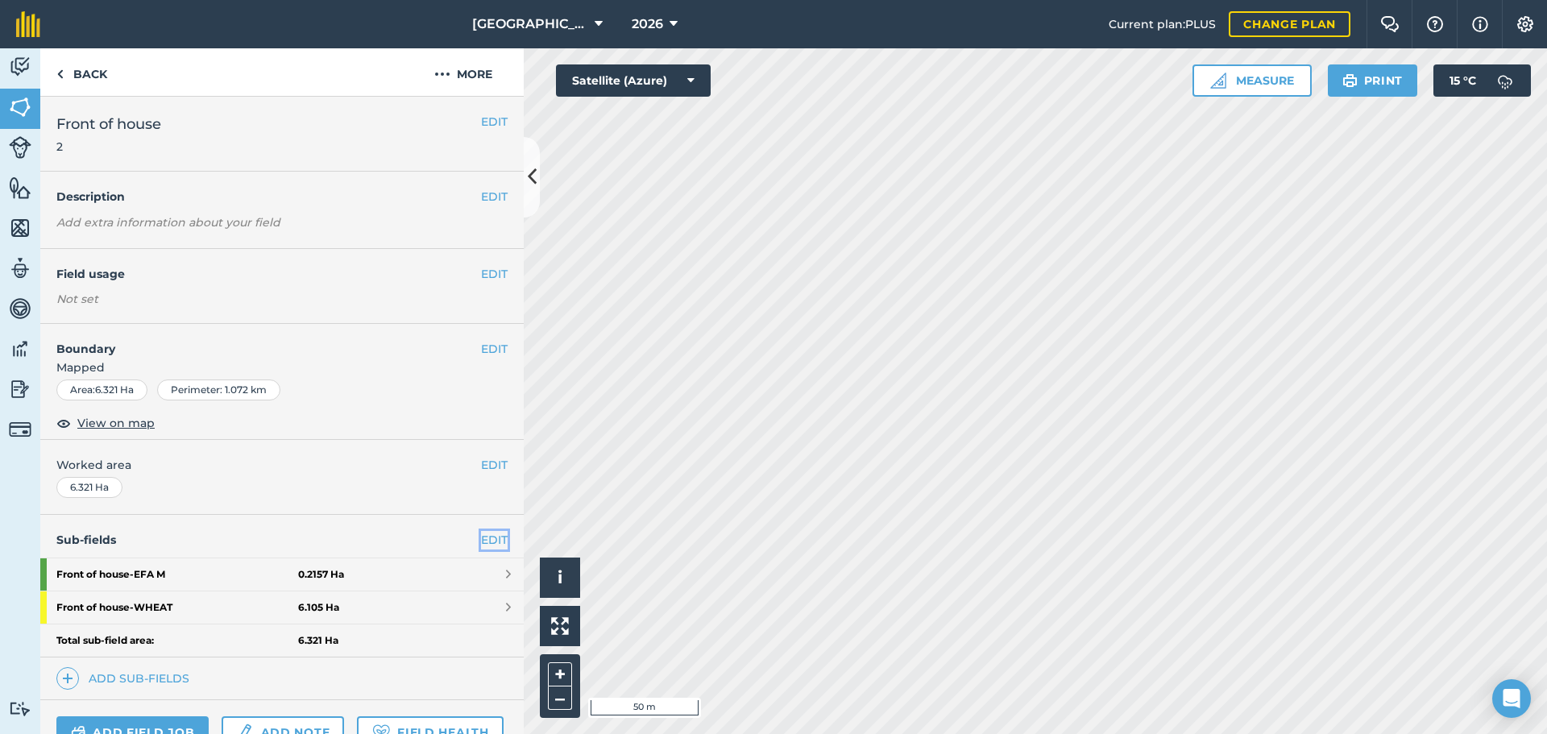
click at [481, 533] on link "EDIT" at bounding box center [494, 540] width 27 height 18
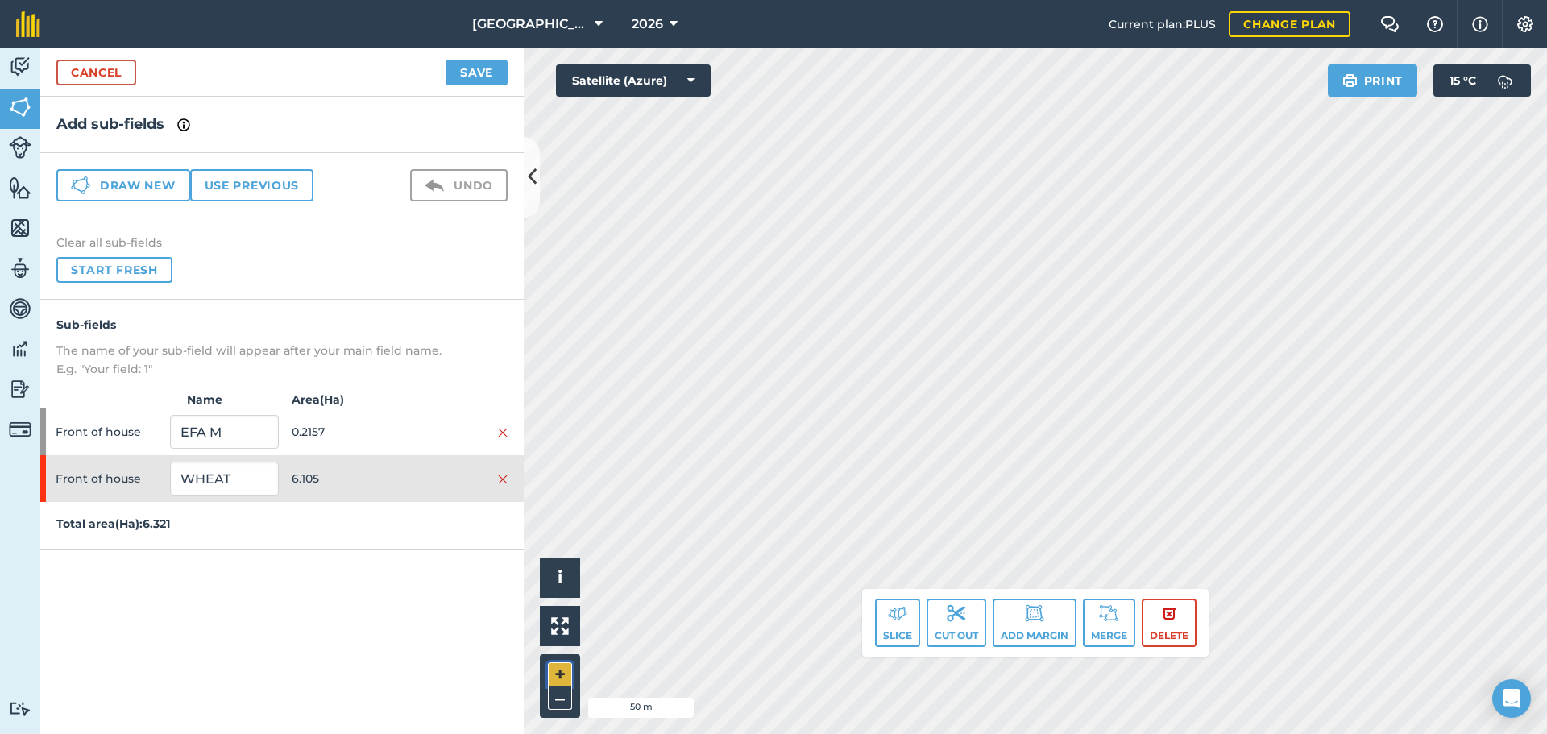
click at [561, 673] on button "+" at bounding box center [560, 674] width 24 height 24
click at [475, 190] on button "Undo" at bounding box center [458, 185] width 97 height 32
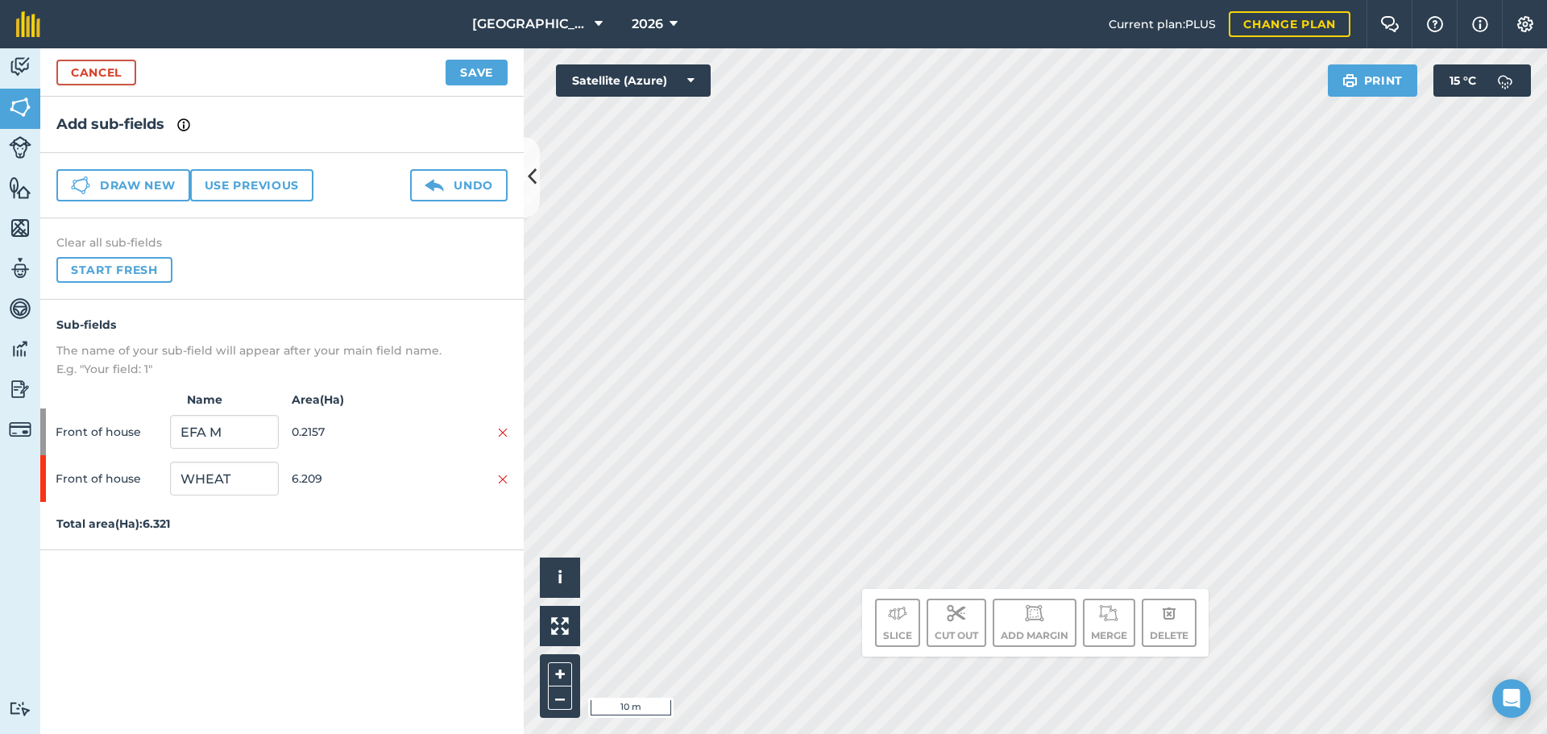
click at [483, 272] on div "Activity Fields Livestock Features Maps Team Vehicles Data Reporting Billing Tu…" at bounding box center [773, 391] width 1547 height 686
click at [373, 454] on div "Front of house EFA M 0.2157" at bounding box center [281, 431] width 483 height 47
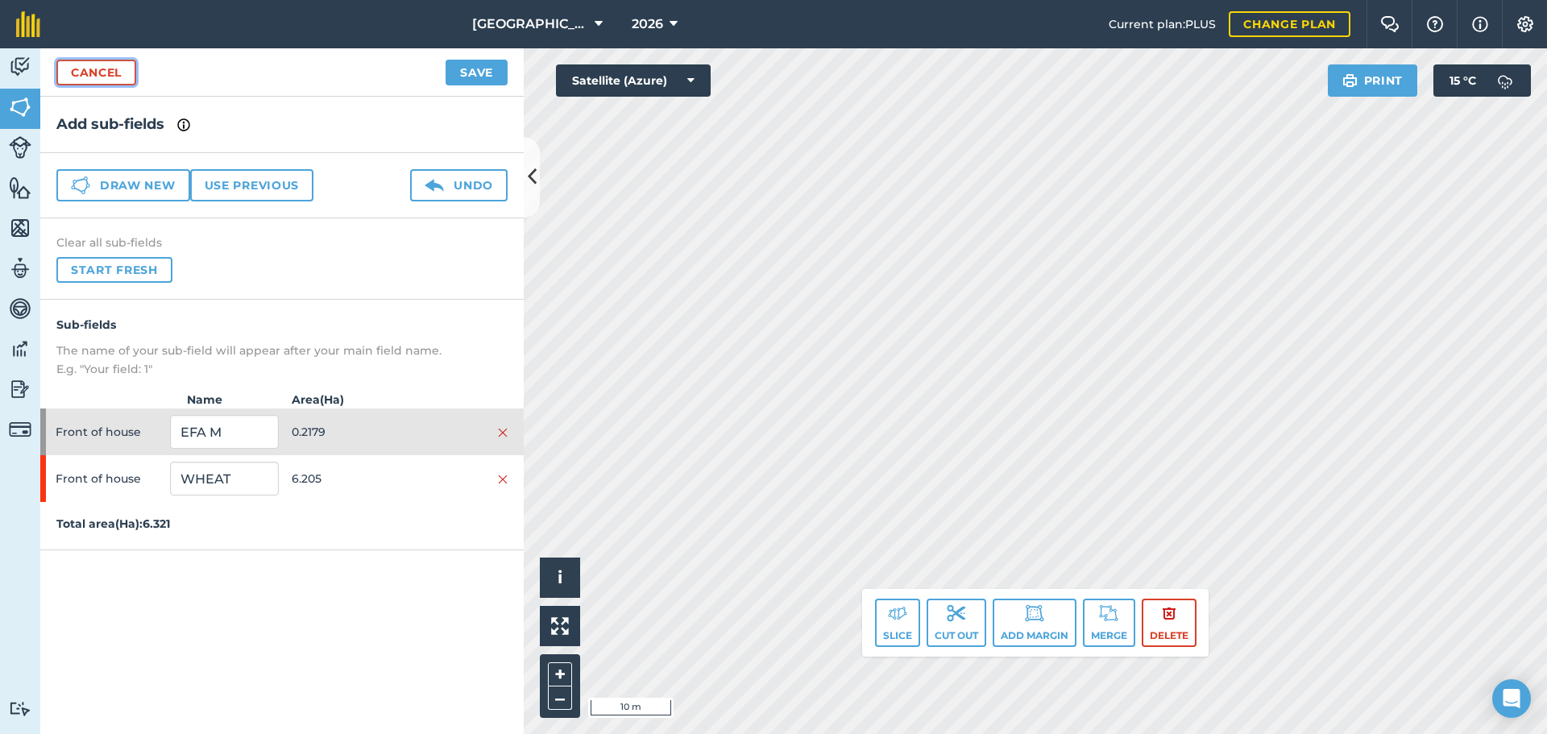
click at [118, 75] on link "Cancel" at bounding box center [96, 73] width 80 height 26
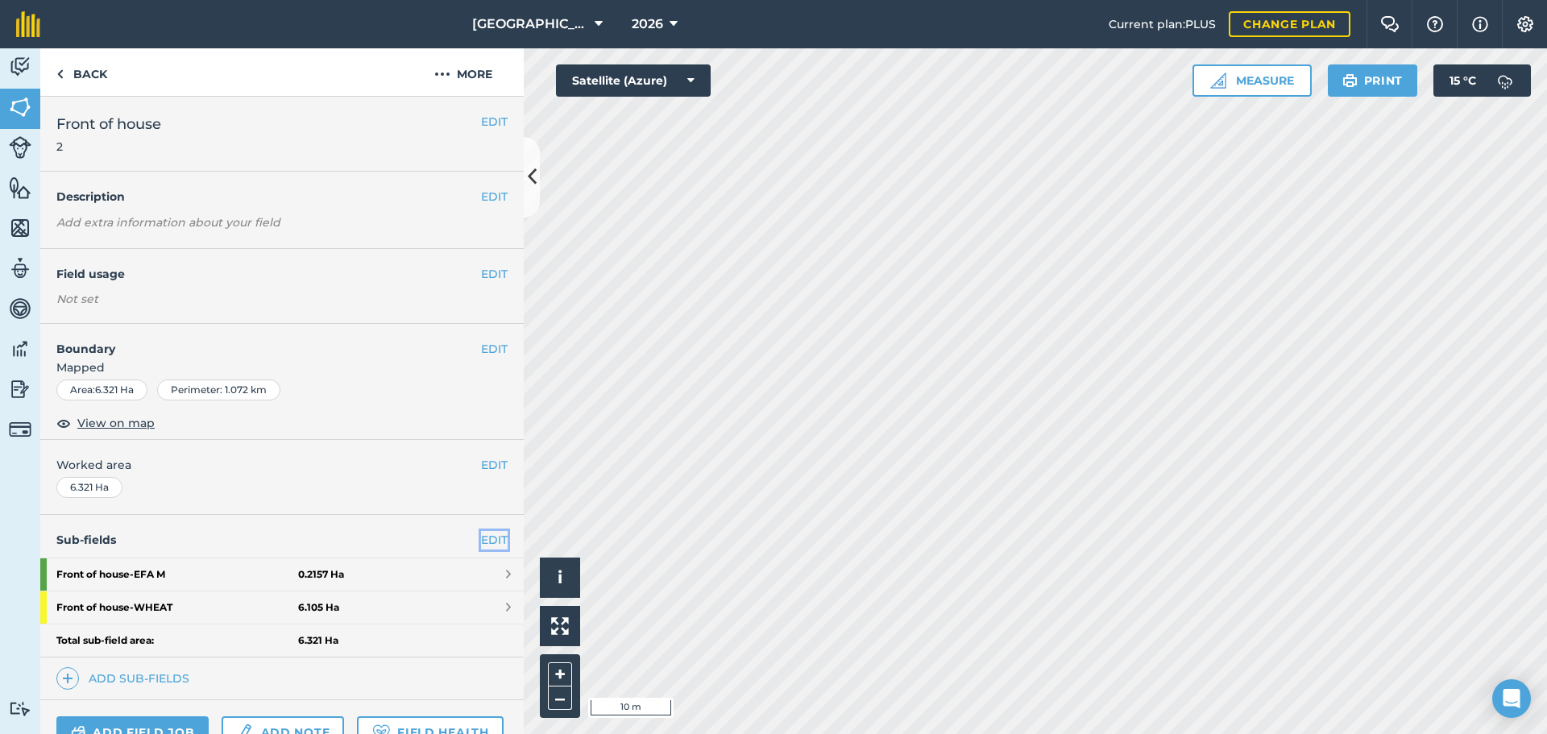
click at [481, 539] on link "EDIT" at bounding box center [494, 540] width 27 height 18
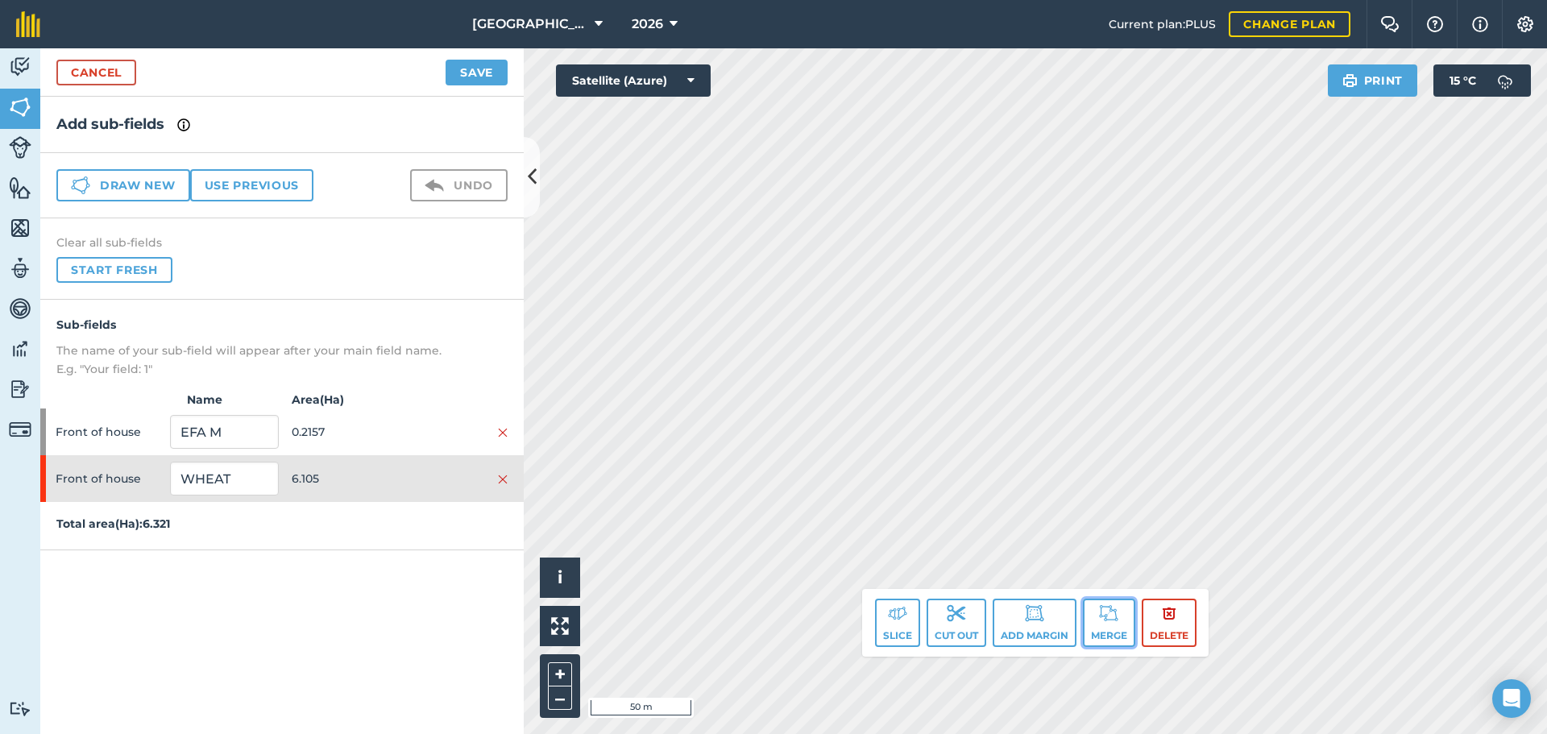
click at [1112, 628] on button "Merge" at bounding box center [1109, 623] width 52 height 48
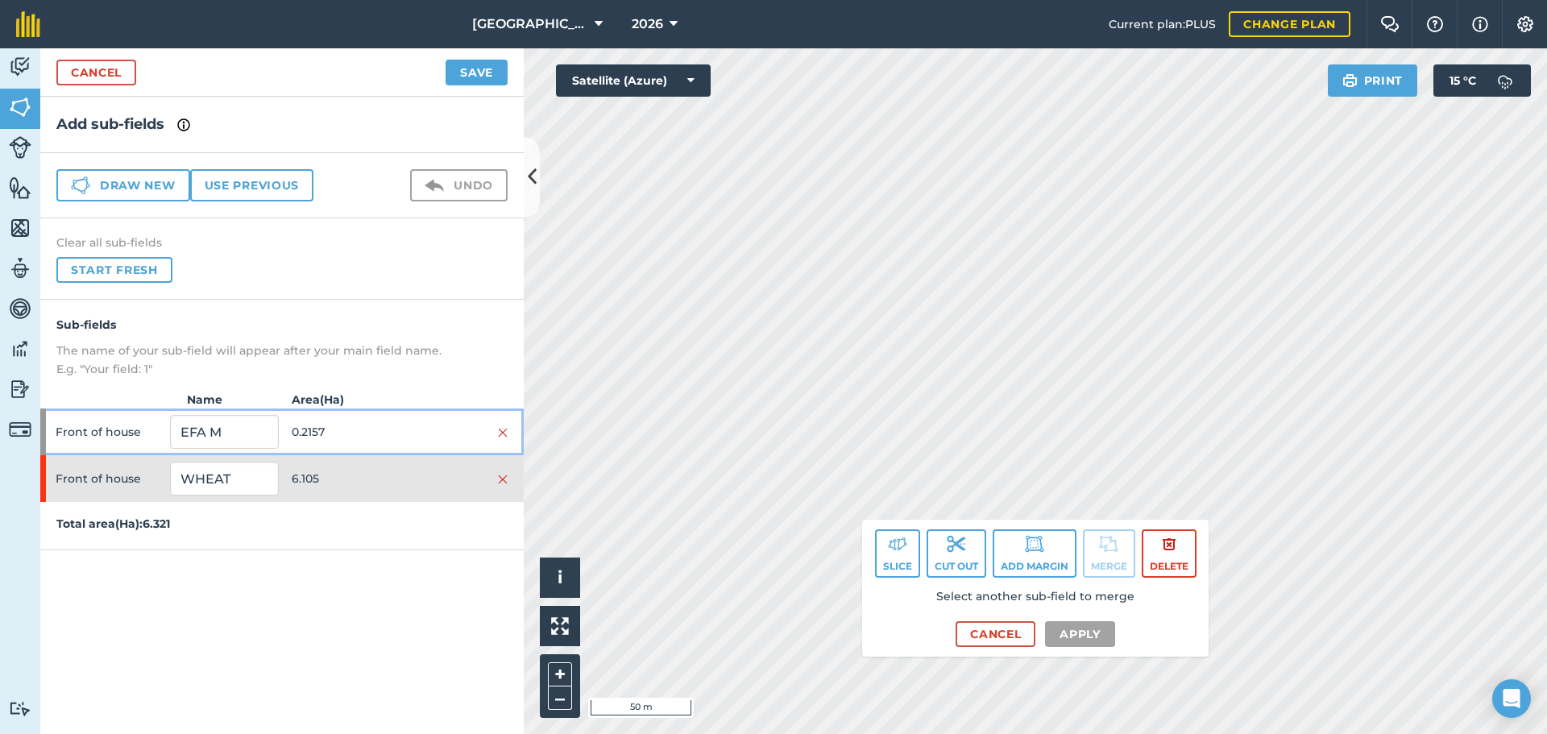
click at [409, 424] on div at bounding box center [454, 432] width 108 height 18
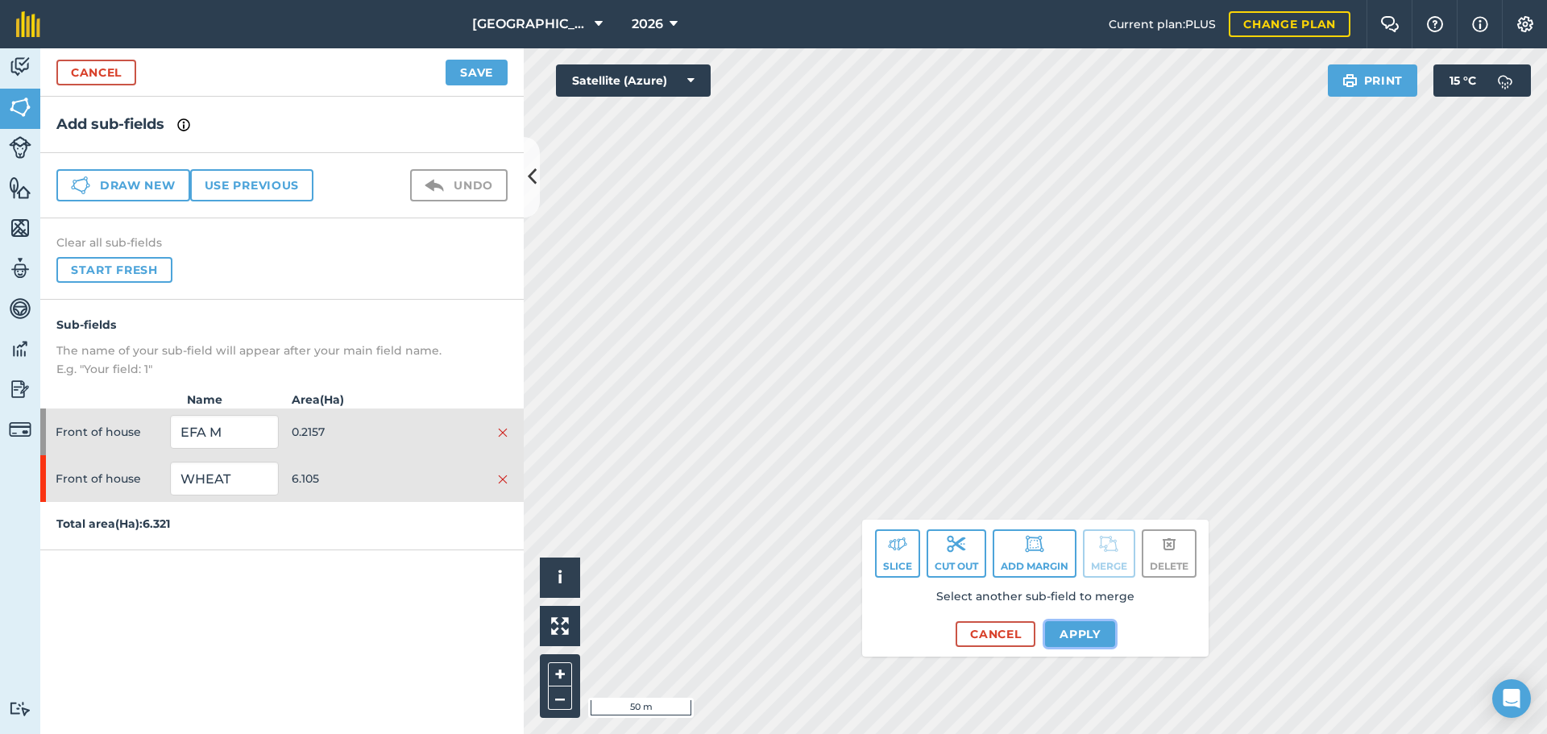
click at [1076, 636] on button "Apply" at bounding box center [1080, 634] width 70 height 26
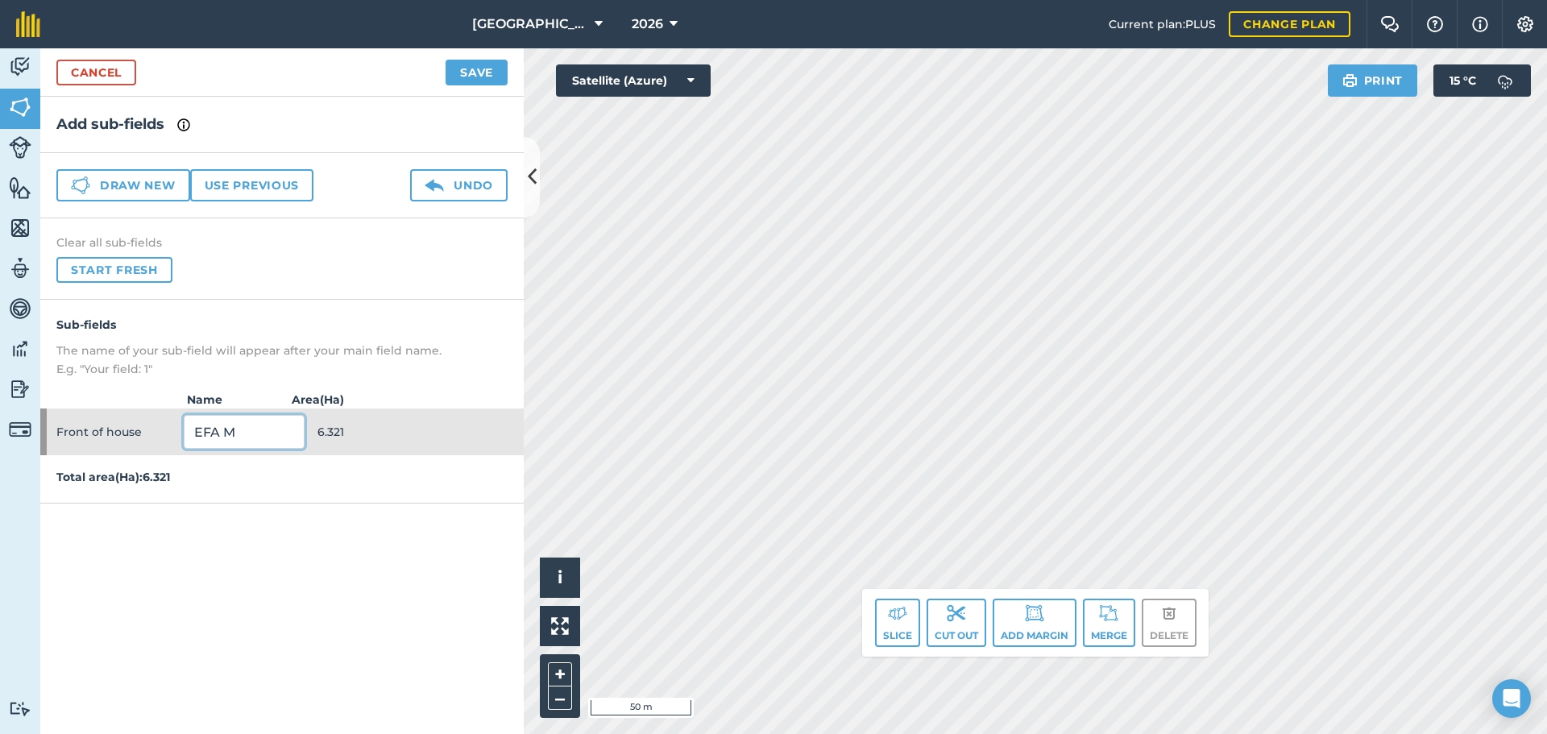
click at [275, 429] on input "EFA M" at bounding box center [244, 432] width 121 height 34
click at [264, 429] on input "EFA M" at bounding box center [244, 432] width 121 height 34
type input "wheat"
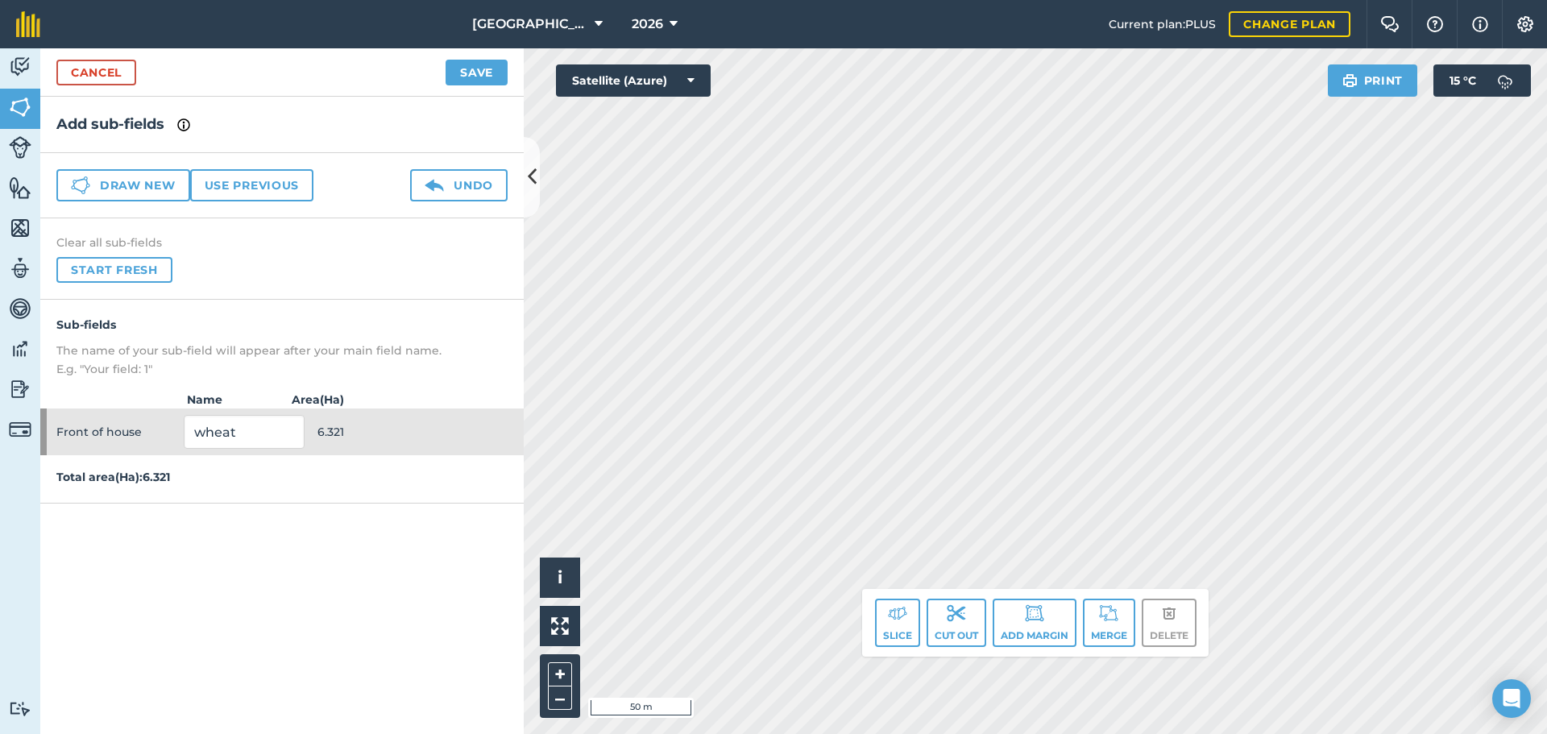
click at [365, 465] on div "Sub-fields The name of your sub-field will appear after your main field name. E…" at bounding box center [281, 402] width 483 height 204
click at [888, 607] on img at bounding box center [897, 612] width 19 height 19
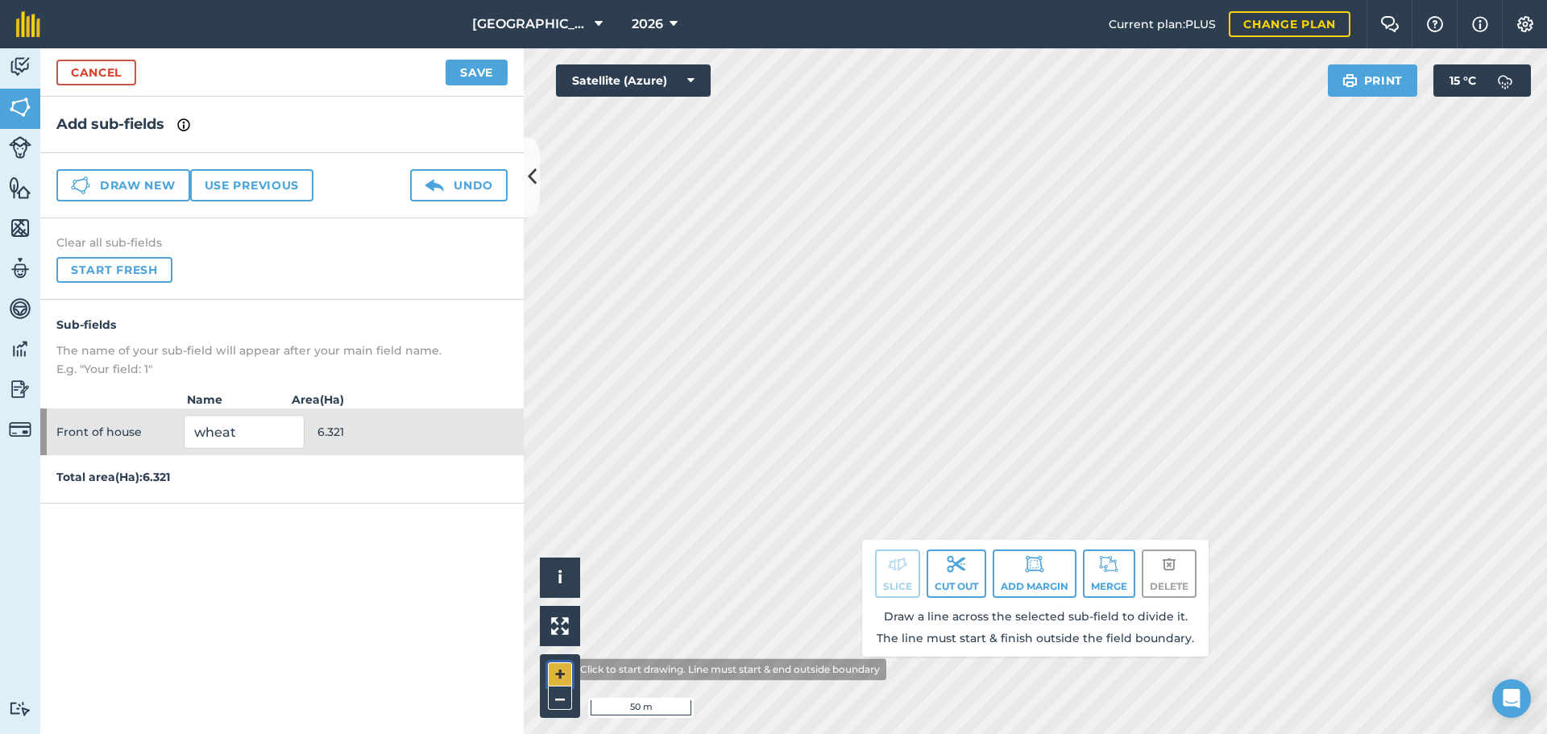
click at [562, 670] on button "+" at bounding box center [560, 674] width 24 height 24
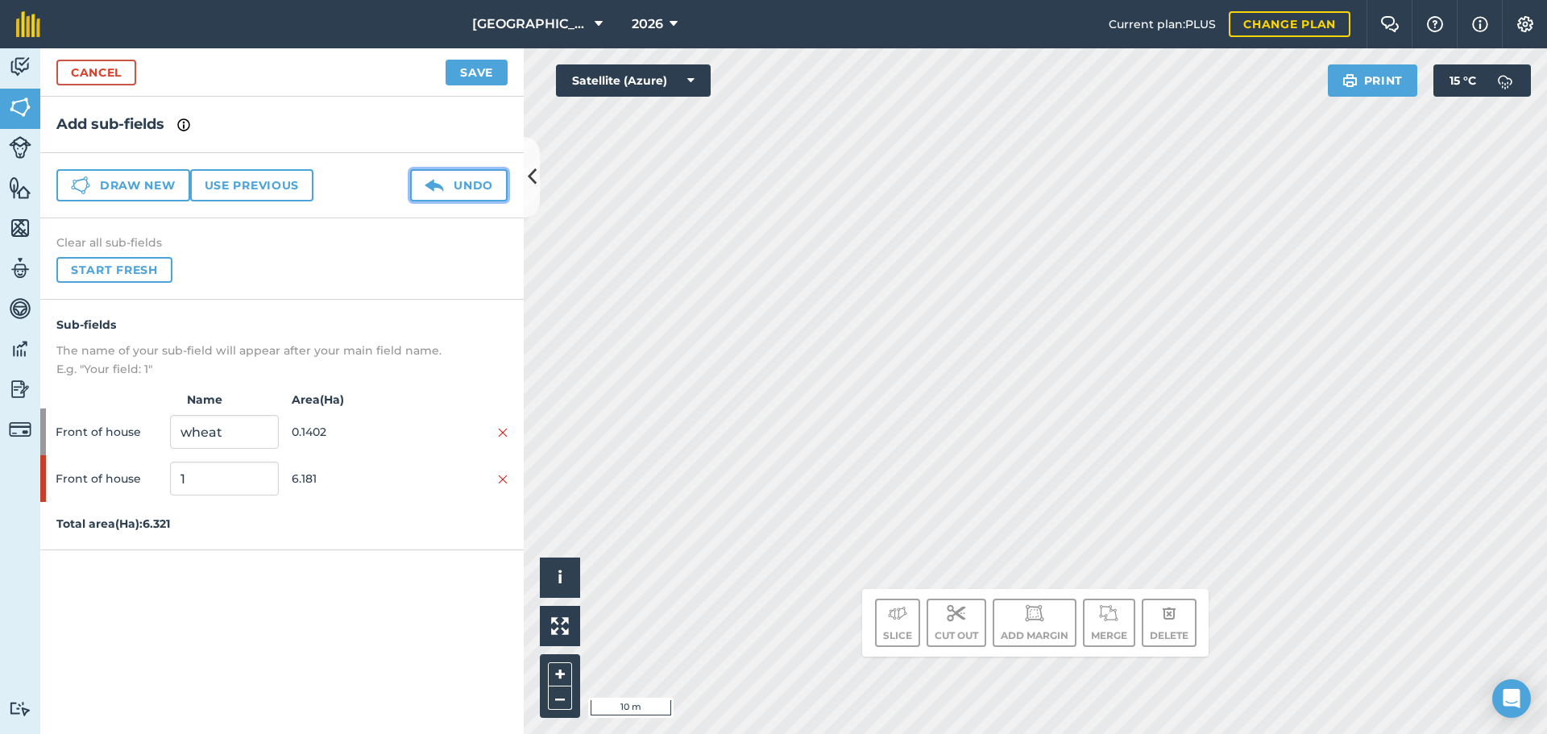
click at [479, 189] on button "Undo" at bounding box center [458, 185] width 97 height 32
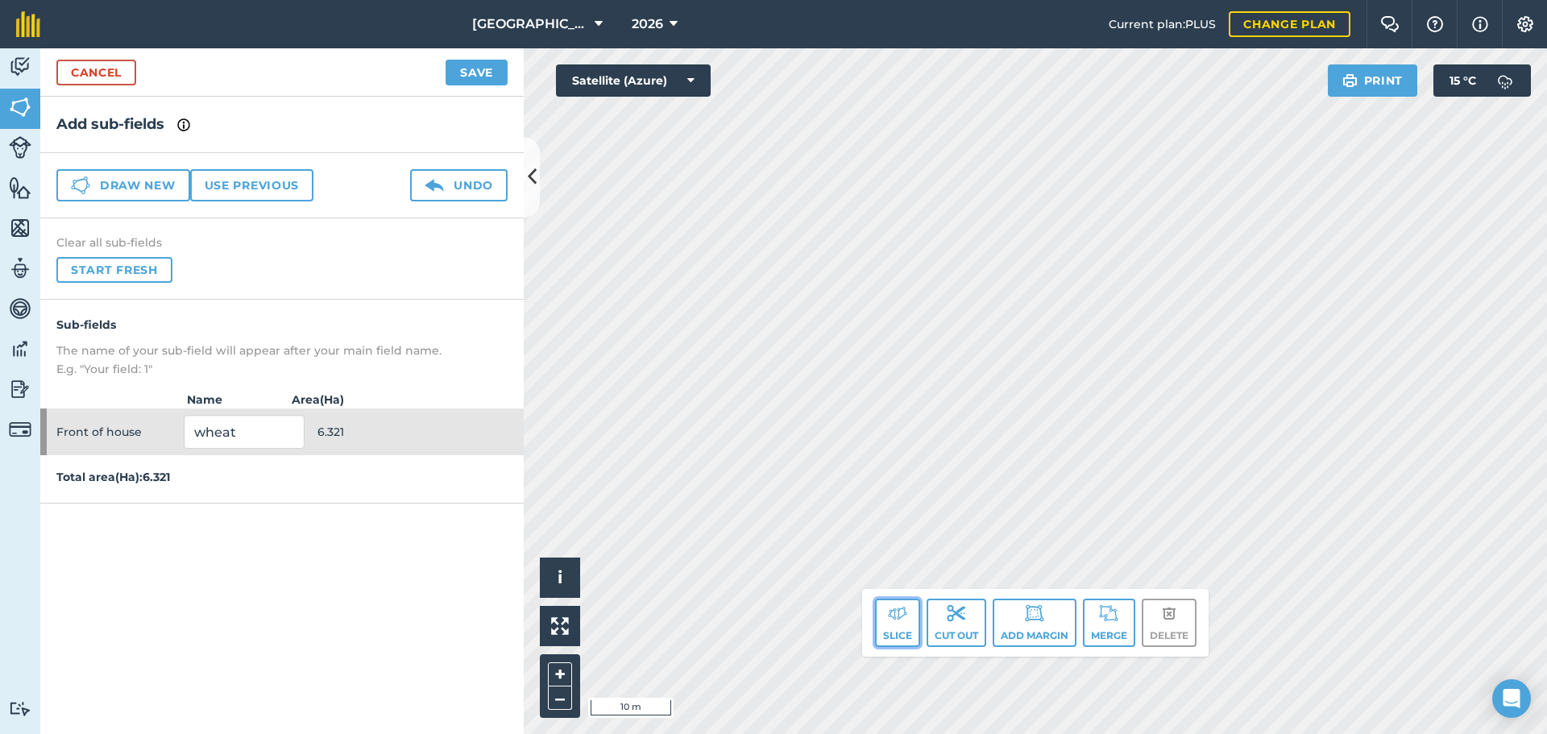
click at [905, 606] on img at bounding box center [897, 612] width 19 height 19
click at [910, 633] on button "Slice" at bounding box center [897, 623] width 45 height 48
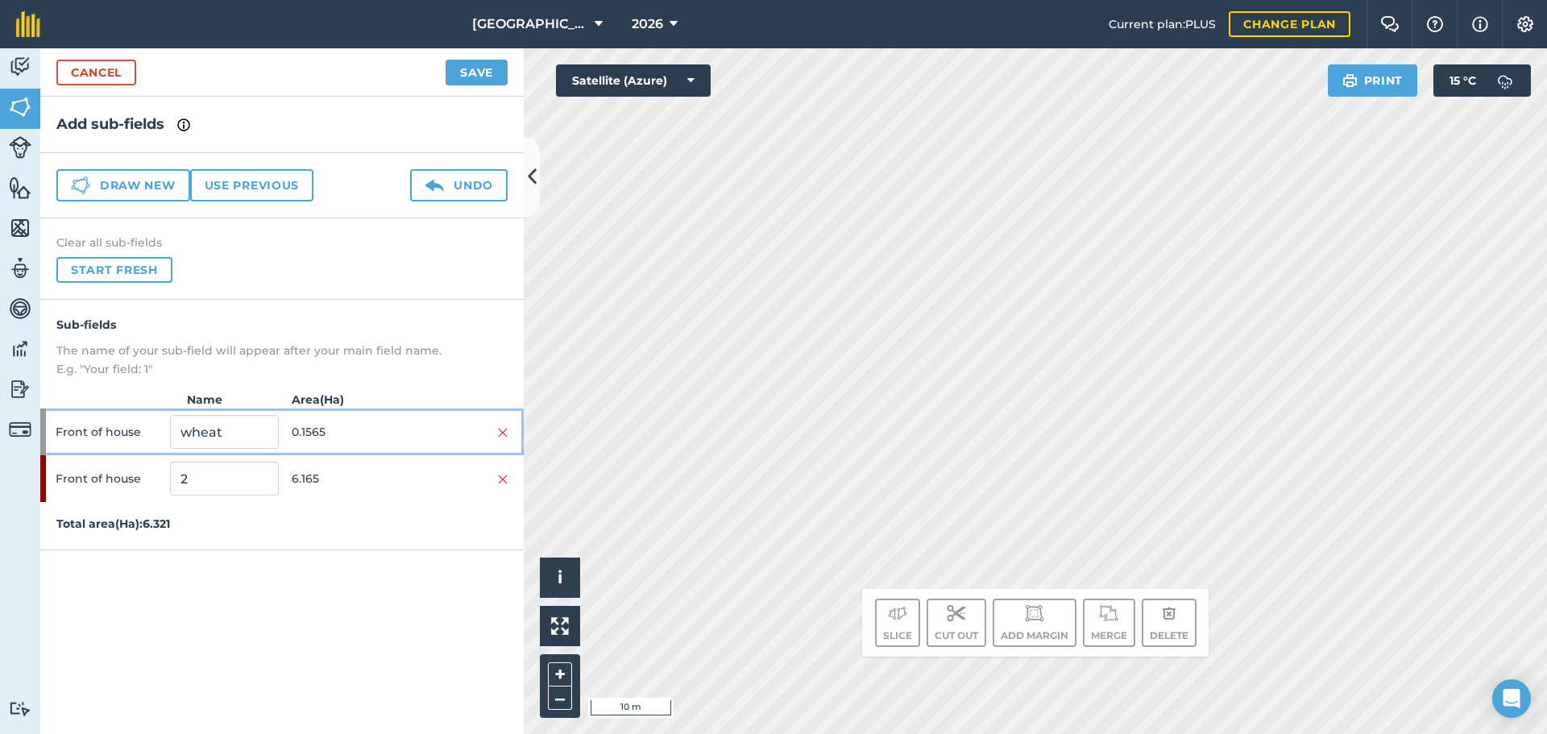
click at [323, 416] on div "Front of house wheat 0.1565" at bounding box center [281, 431] width 483 height 47
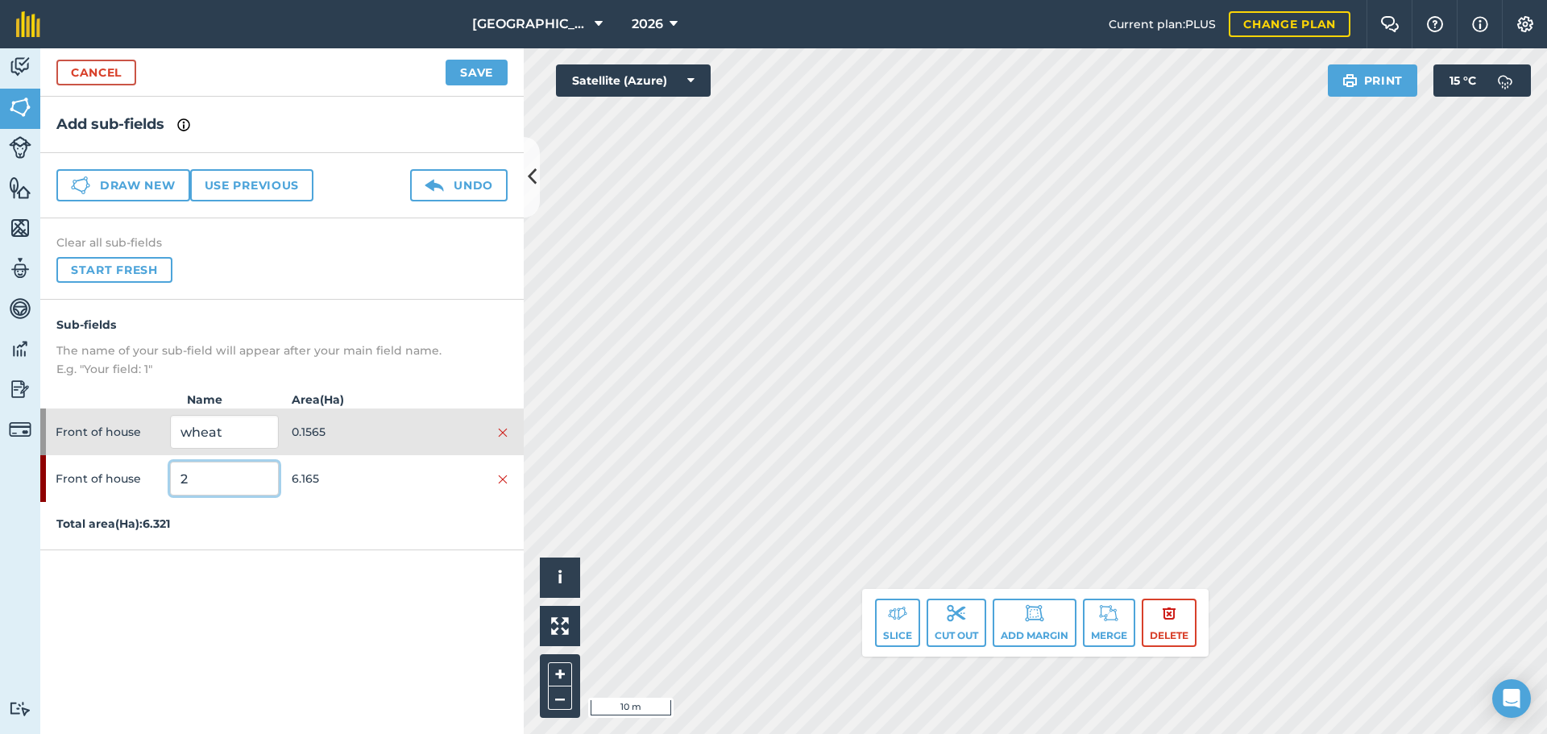
click at [237, 489] on input "2" at bounding box center [224, 479] width 108 height 34
type input "Wheat"
click at [222, 424] on input "wheat" at bounding box center [224, 432] width 108 height 34
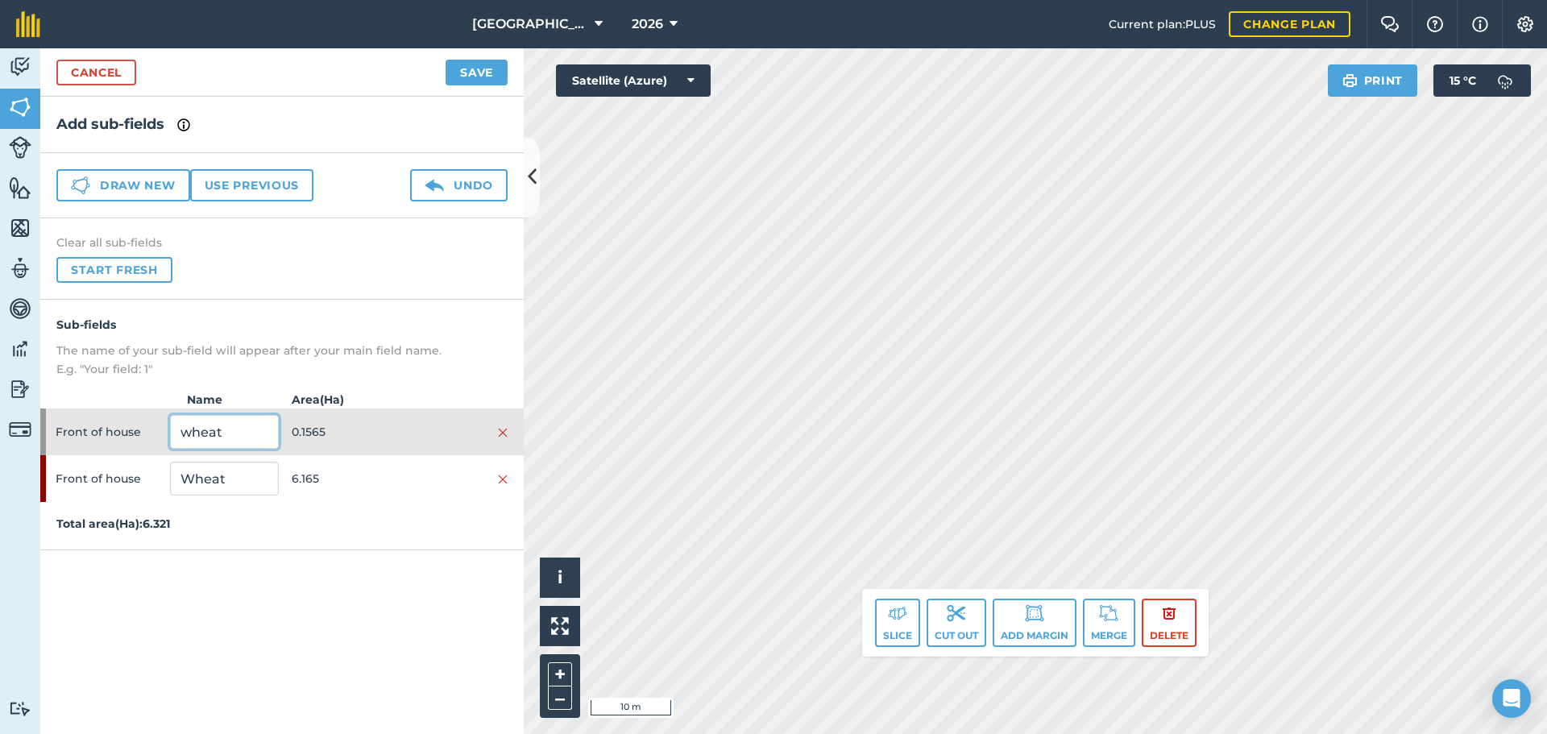
click at [222, 424] on input "wheat" at bounding box center [224, 432] width 108 height 34
type input "e"
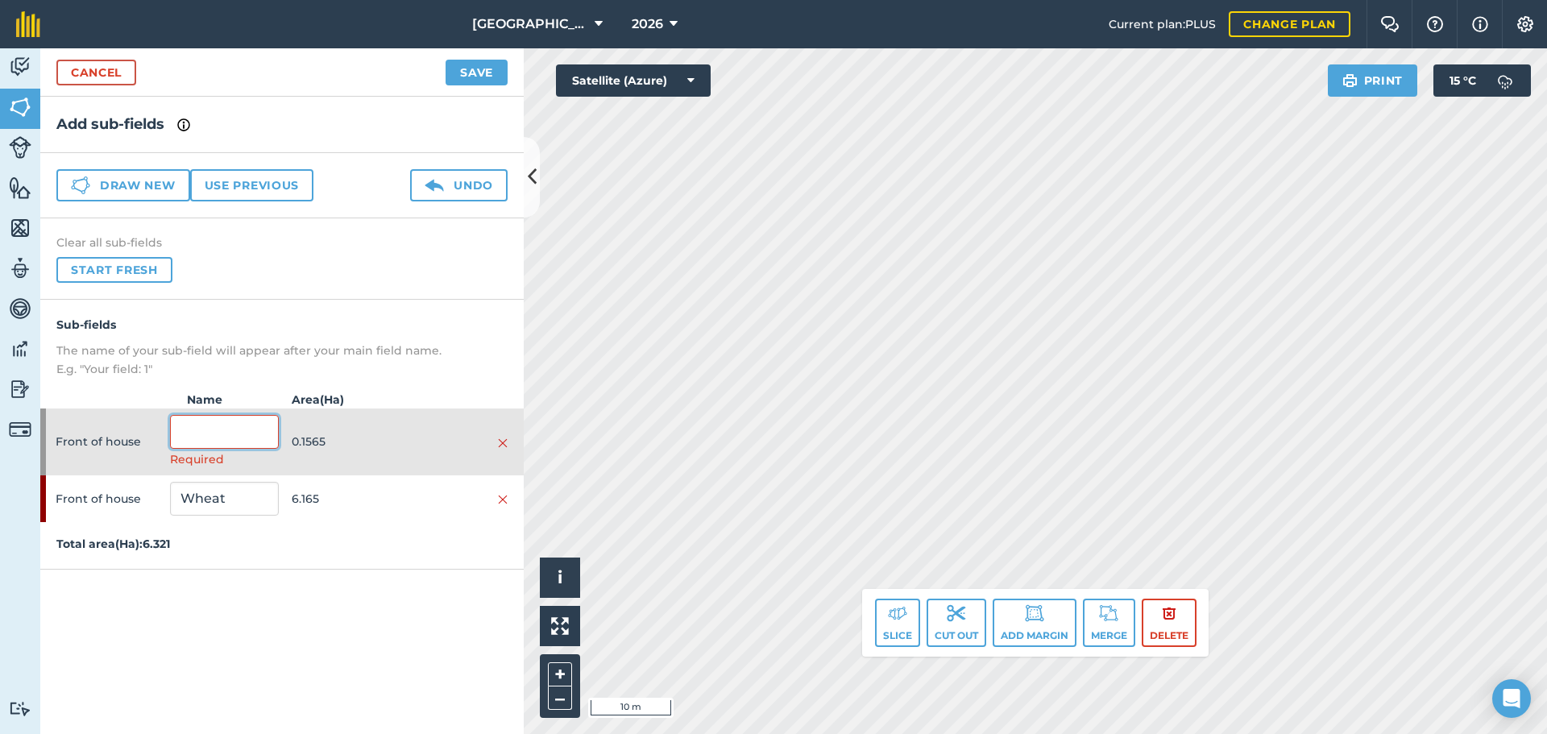
type input "e"
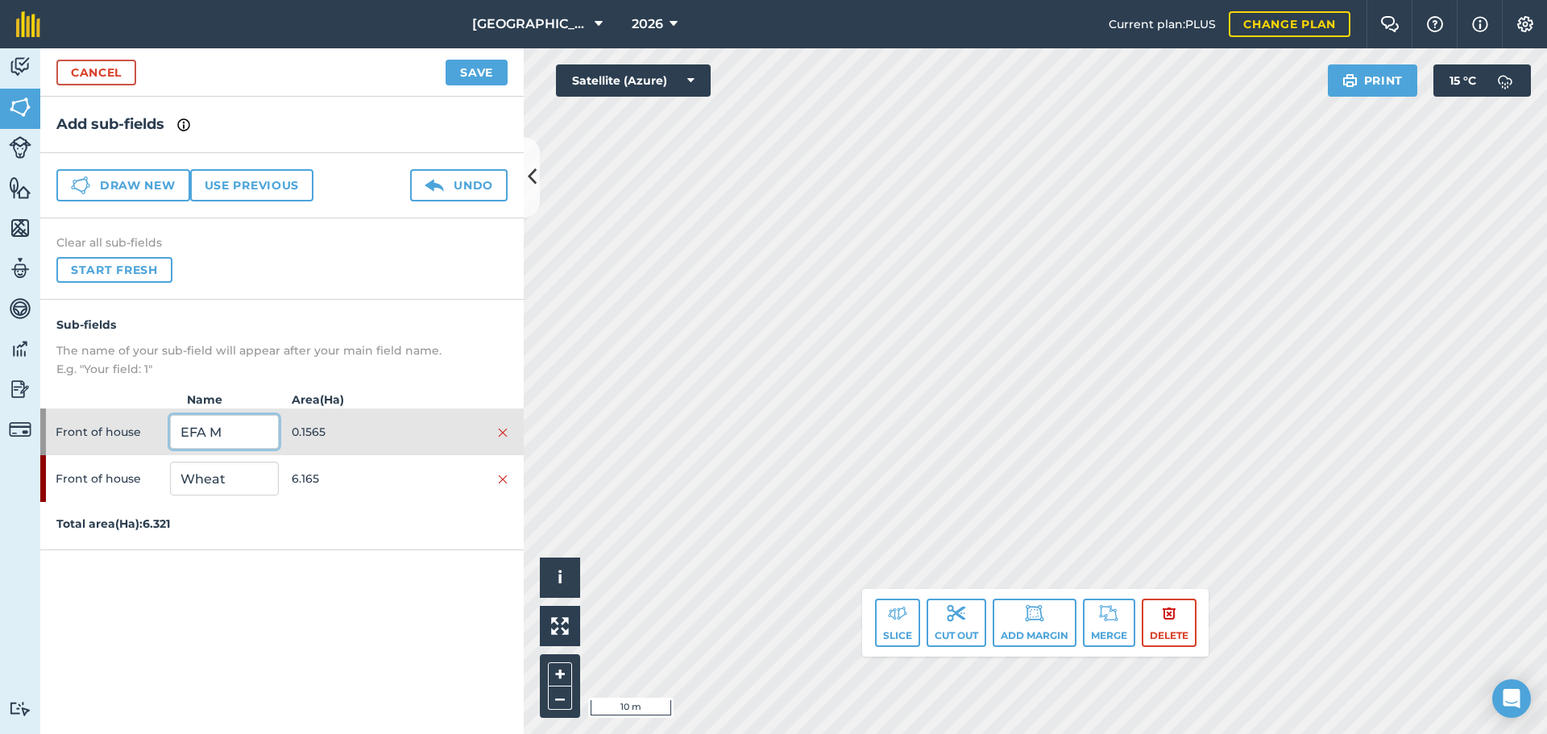
type input "EFA M"
click at [479, 78] on button "Save" at bounding box center [477, 73] width 62 height 26
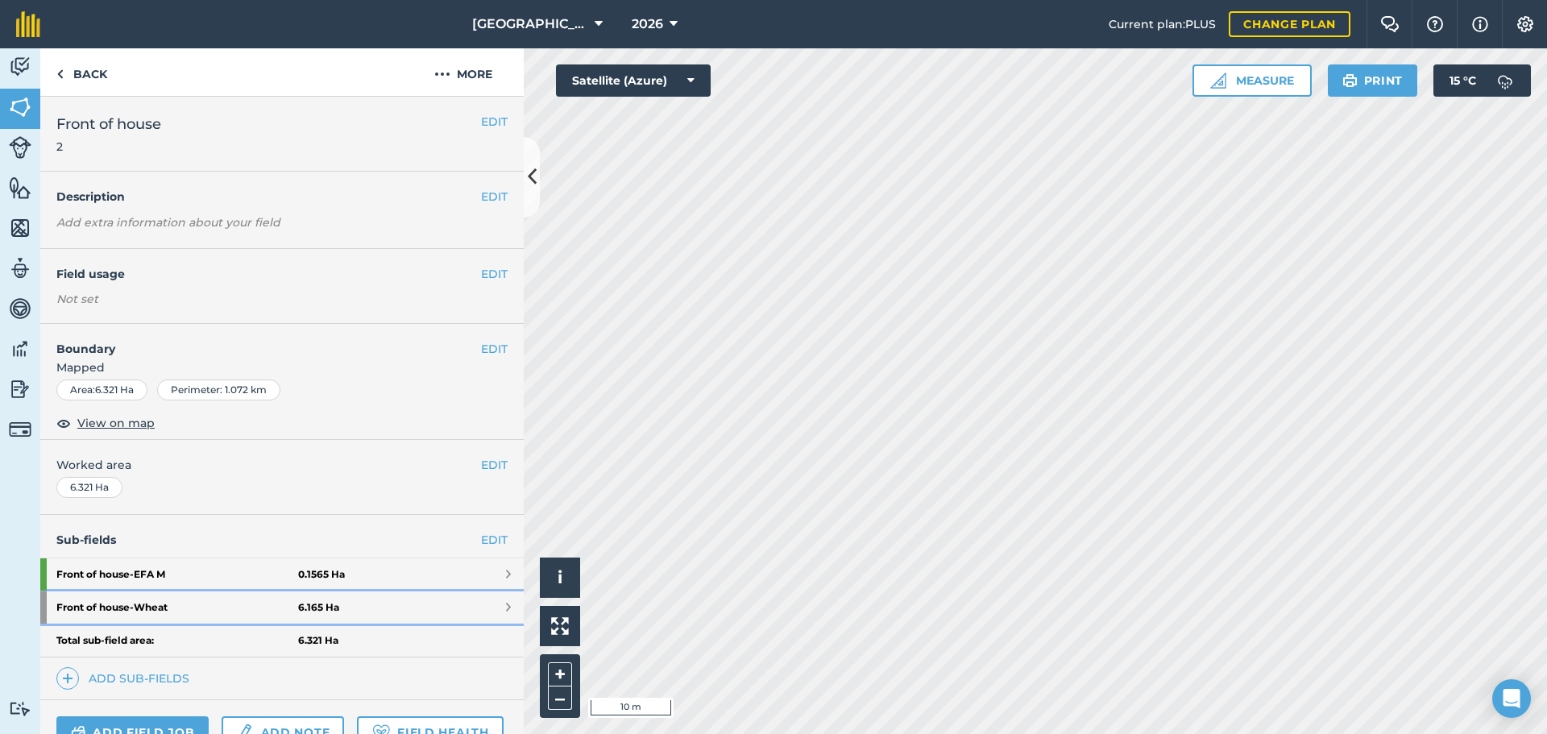
click at [438, 603] on link "Front of house - Wheat 6.165 Ha" at bounding box center [281, 607] width 483 height 32
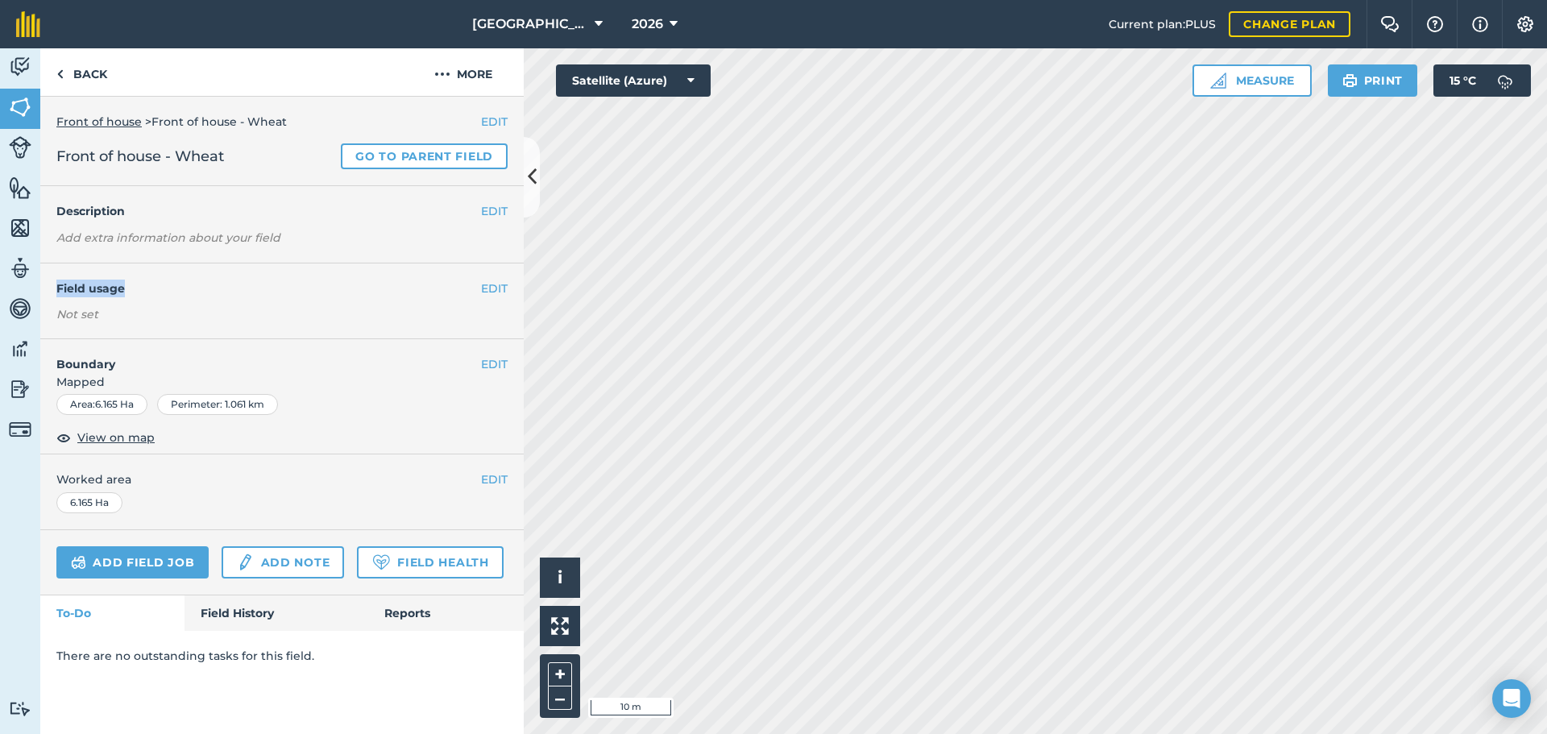
drag, startPoint x: 477, startPoint y: 289, endPoint x: 484, endPoint y: 285, distance: 8.3
click at [484, 285] on div "EDIT Field usage Not set" at bounding box center [281, 300] width 483 height 75
click at [484, 285] on button "EDIT" at bounding box center [494, 289] width 27 height 18
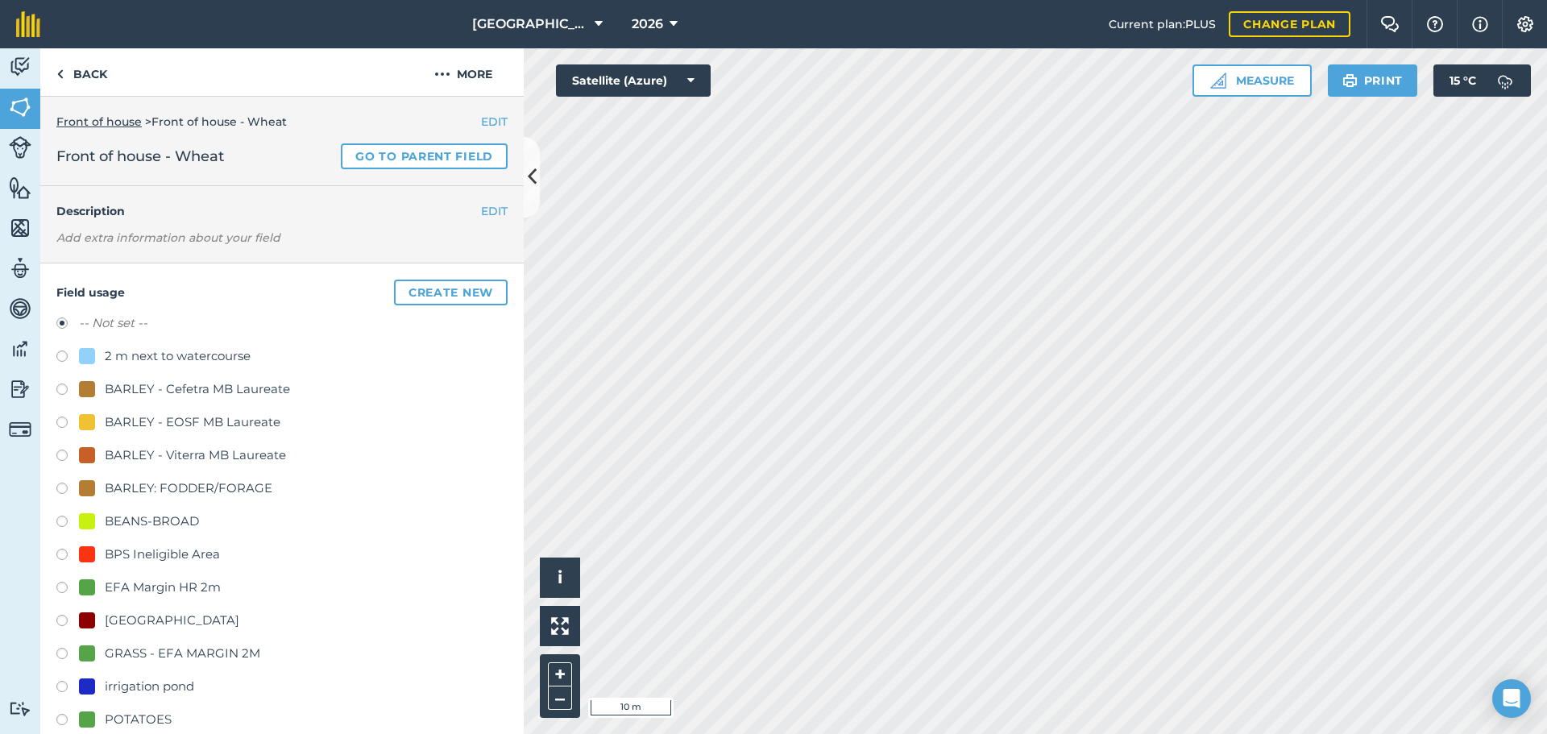
scroll to position [548, 0]
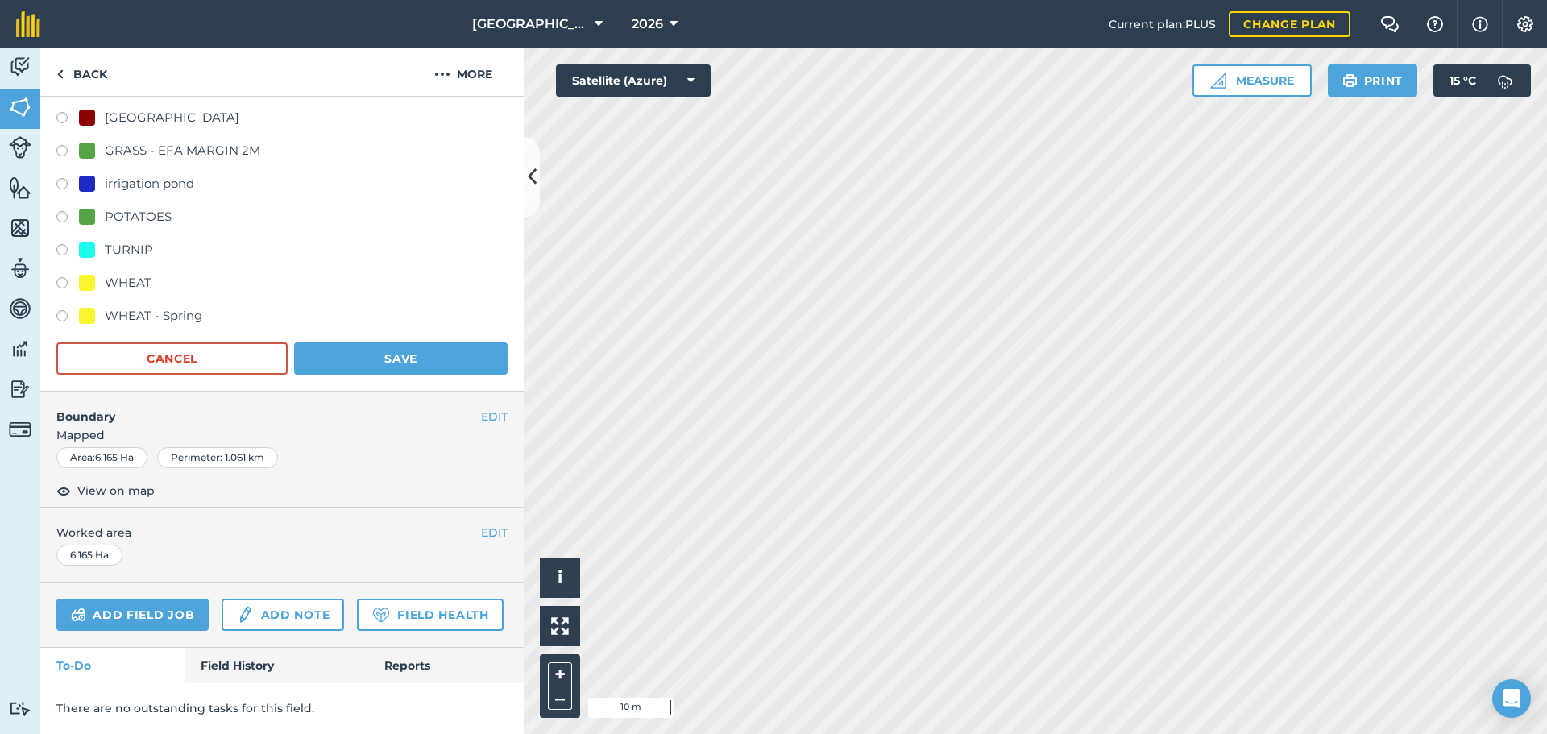
click at [141, 273] on div "WHEAT" at bounding box center [128, 282] width 47 height 19
radio input "true"
radio input "false"
click at [308, 342] on button "Save" at bounding box center [400, 358] width 213 height 32
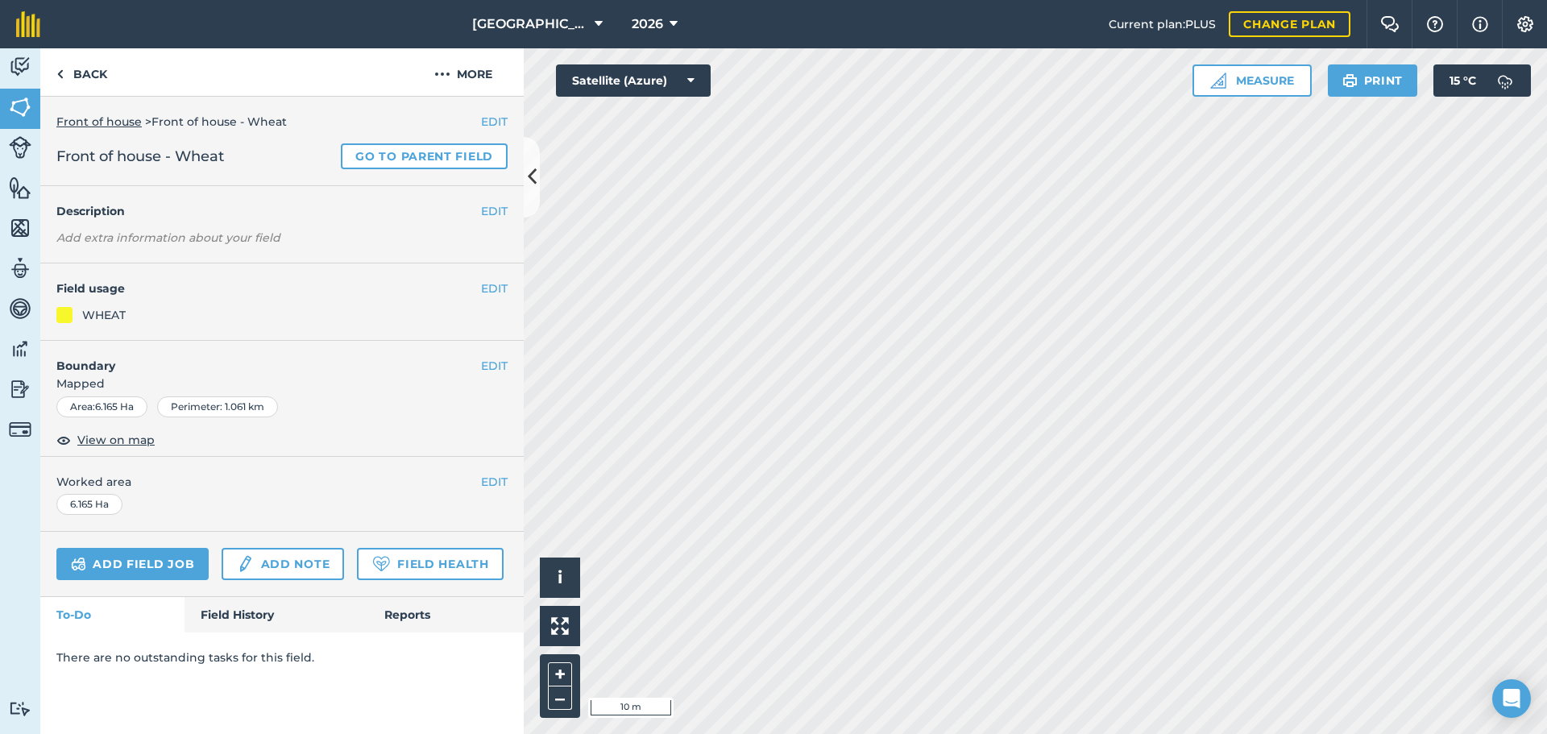
scroll to position [0, 0]
click at [100, 81] on link "Back" at bounding box center [81, 72] width 83 height 48
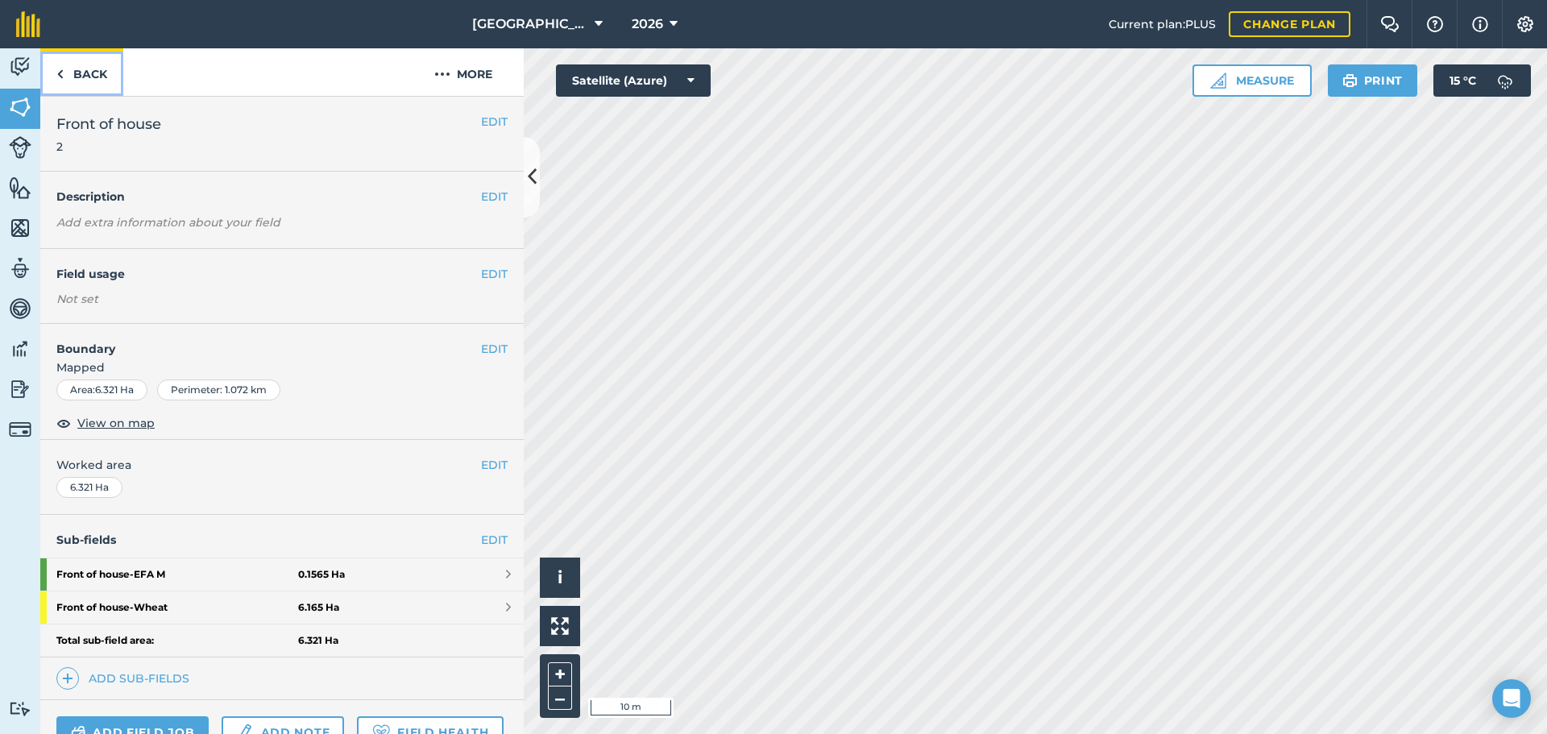
click at [102, 92] on link "Back" at bounding box center [81, 72] width 83 height 48
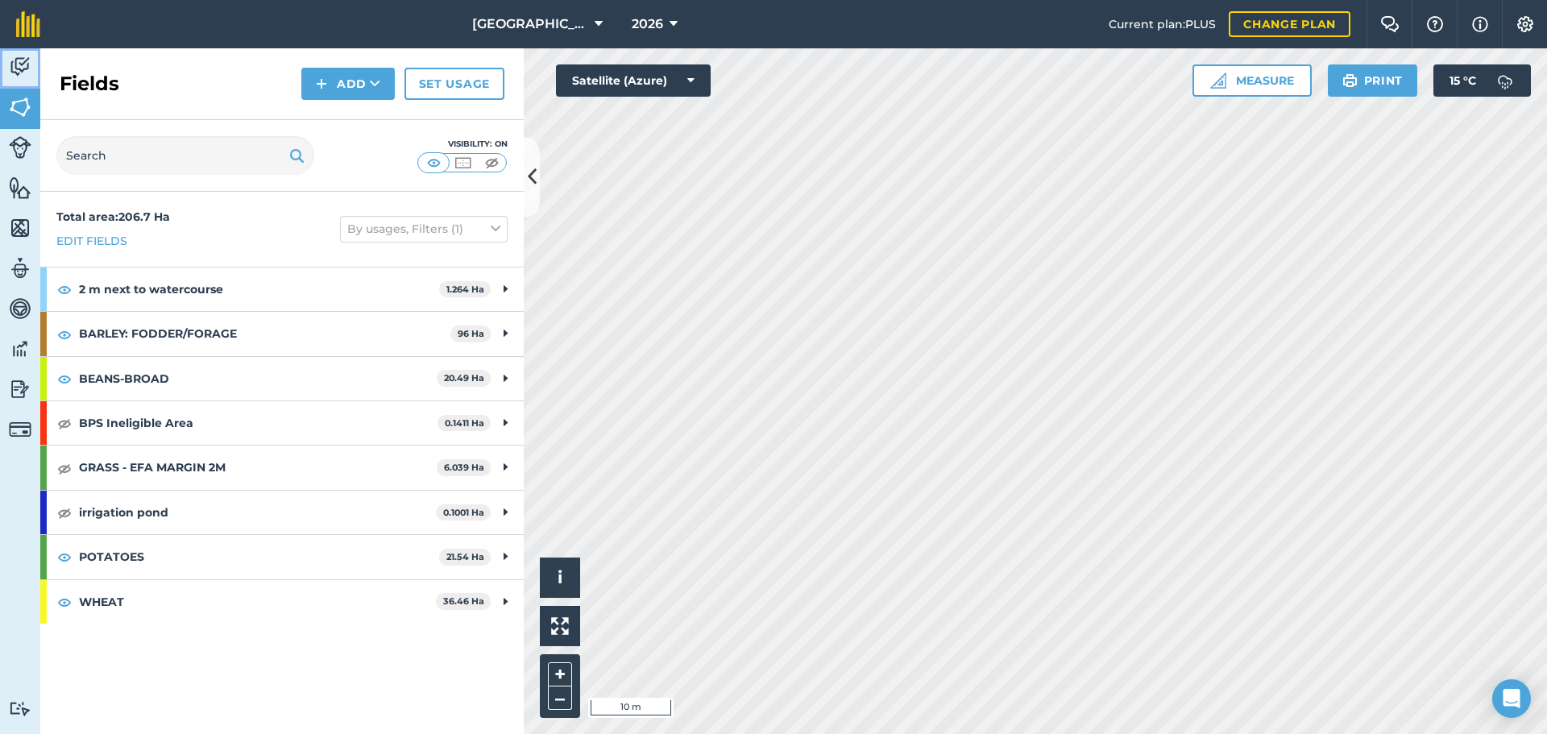
click at [35, 70] on link "Activity" at bounding box center [20, 68] width 40 height 40
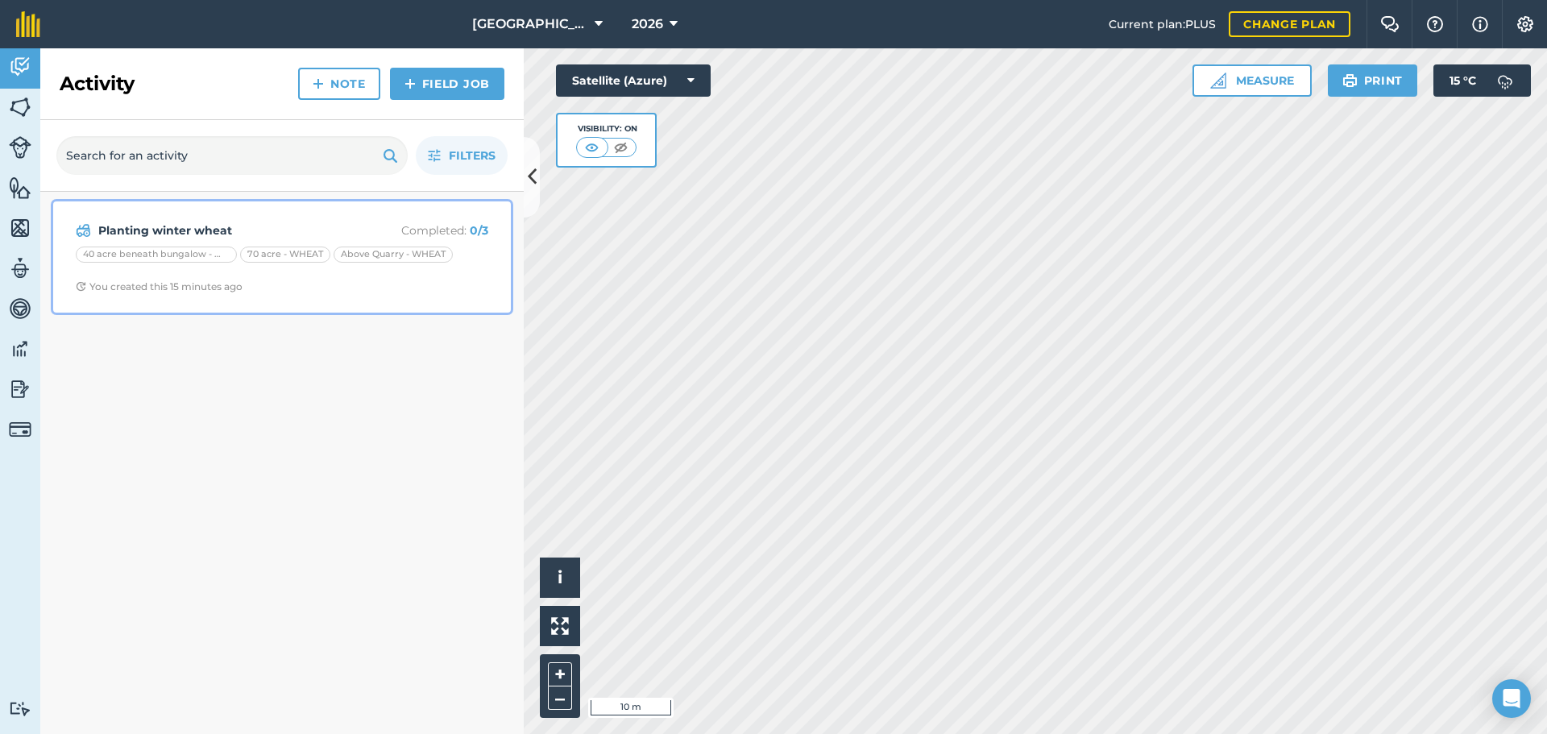
click at [274, 218] on div "Planting winter wheat Completed : 0 / 3 40 acre beneath bungalow - WHEAT 70 acr…" at bounding box center [282, 257] width 438 height 92
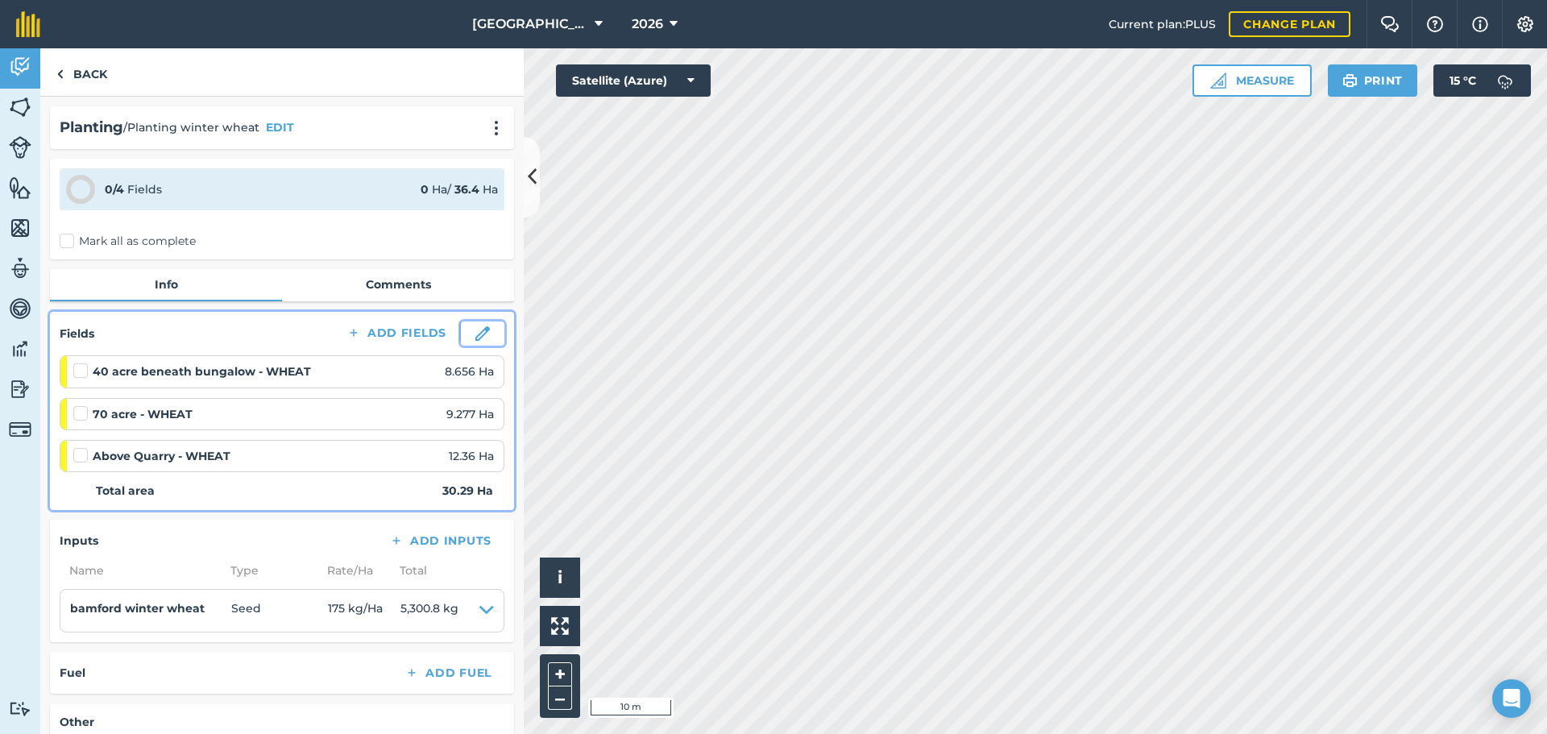
click at [475, 334] on img at bounding box center [482, 333] width 15 height 15
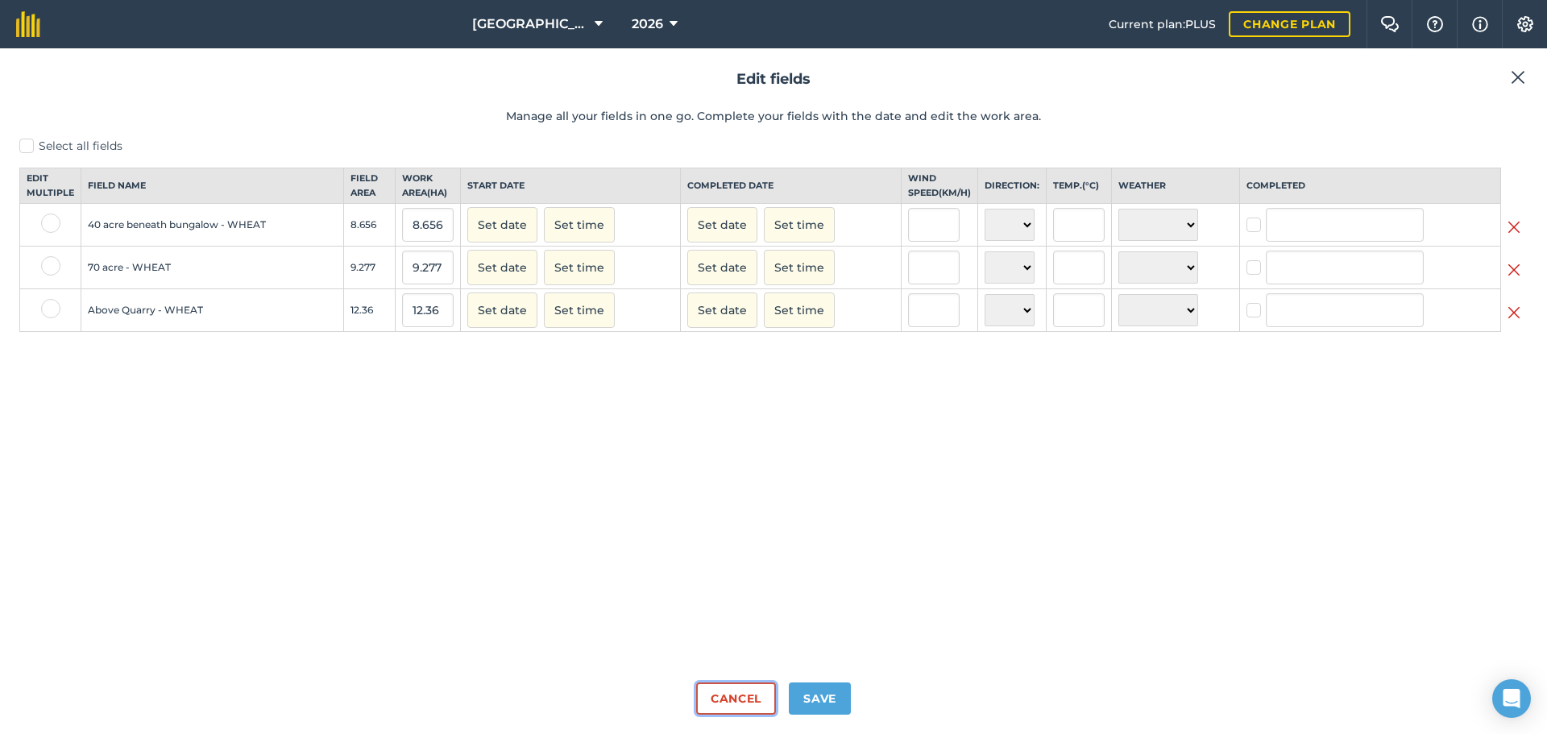
click at [740, 698] on button "Cancel" at bounding box center [736, 698] width 80 height 32
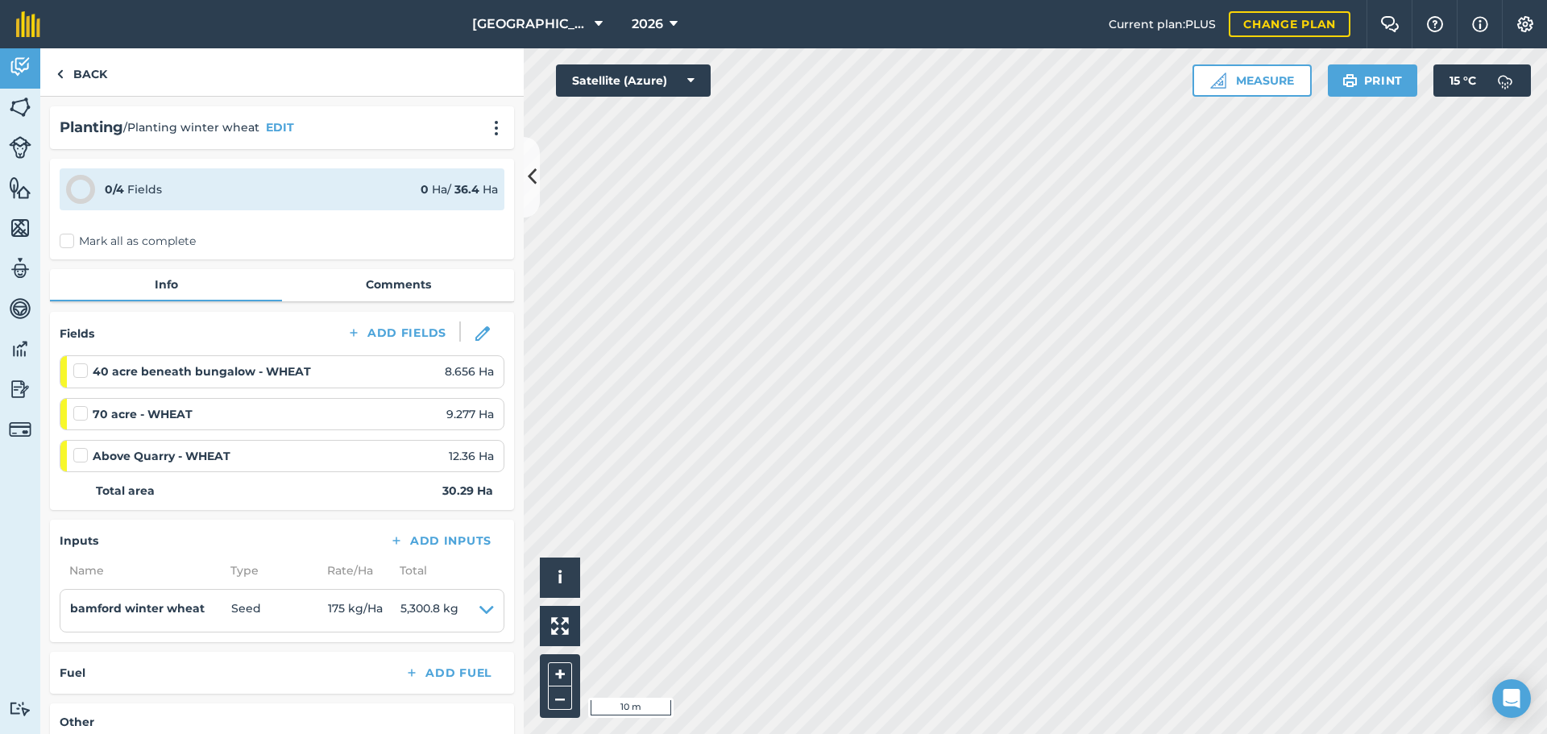
click at [399, 314] on div "Fields Add Fields 40 acre beneath bungalow - WHEAT 8.656 Ha 70 acre - WHEAT 9.2…" at bounding box center [282, 411] width 464 height 198
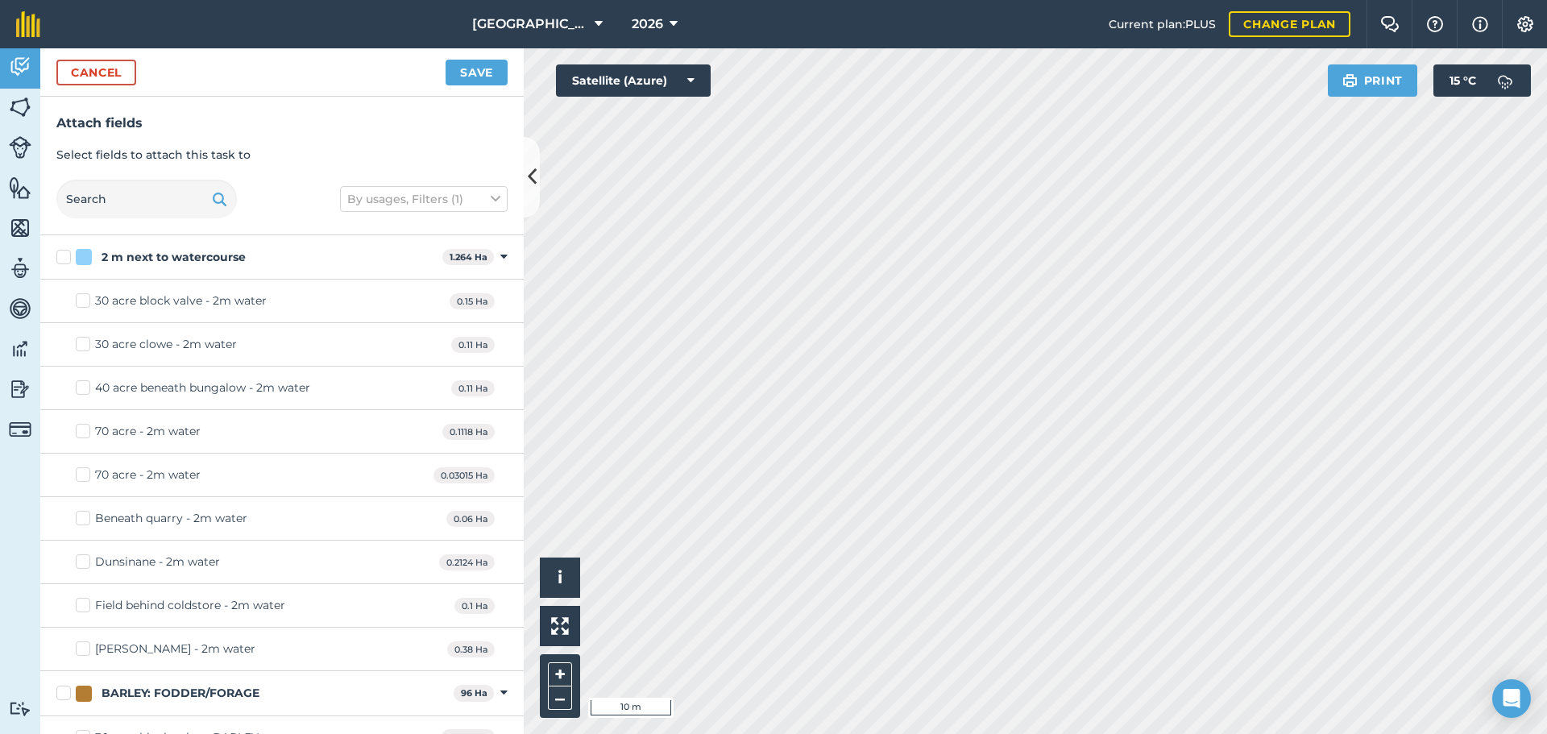
checkbox input "true"
click at [454, 77] on button "Save" at bounding box center [477, 73] width 62 height 26
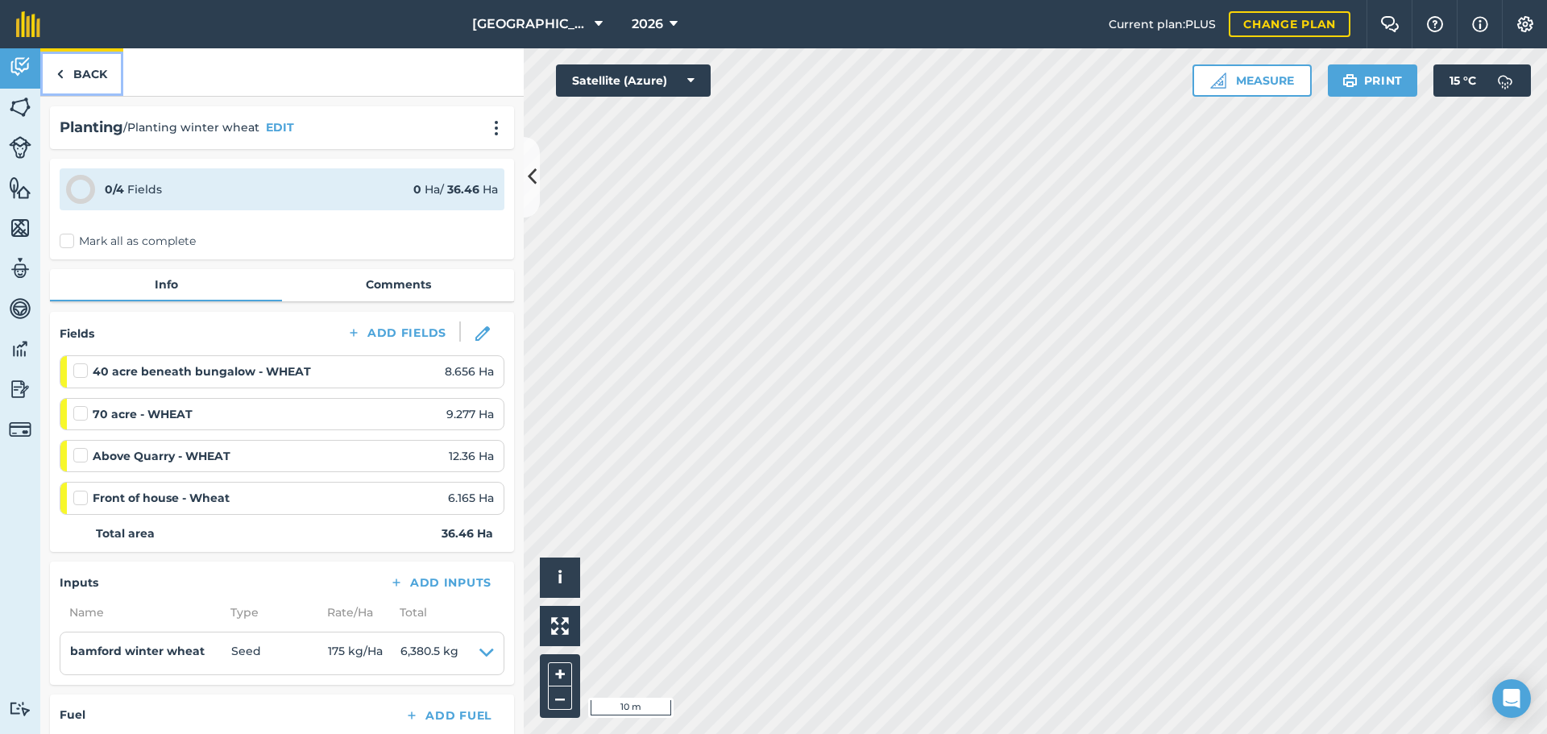
click at [99, 87] on link "Back" at bounding box center [81, 72] width 83 height 48
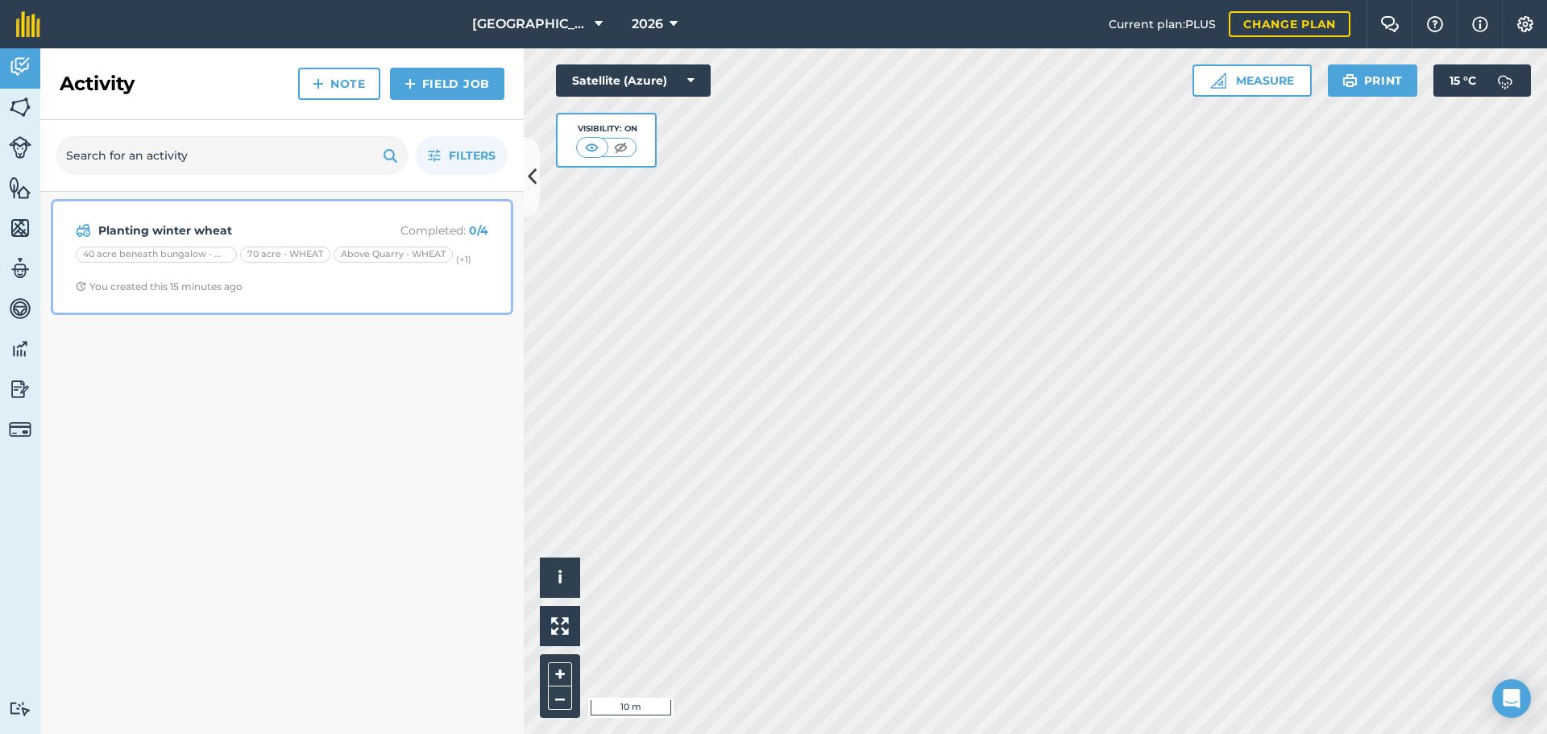
click at [313, 235] on strong "Planting winter wheat" at bounding box center [225, 231] width 255 height 18
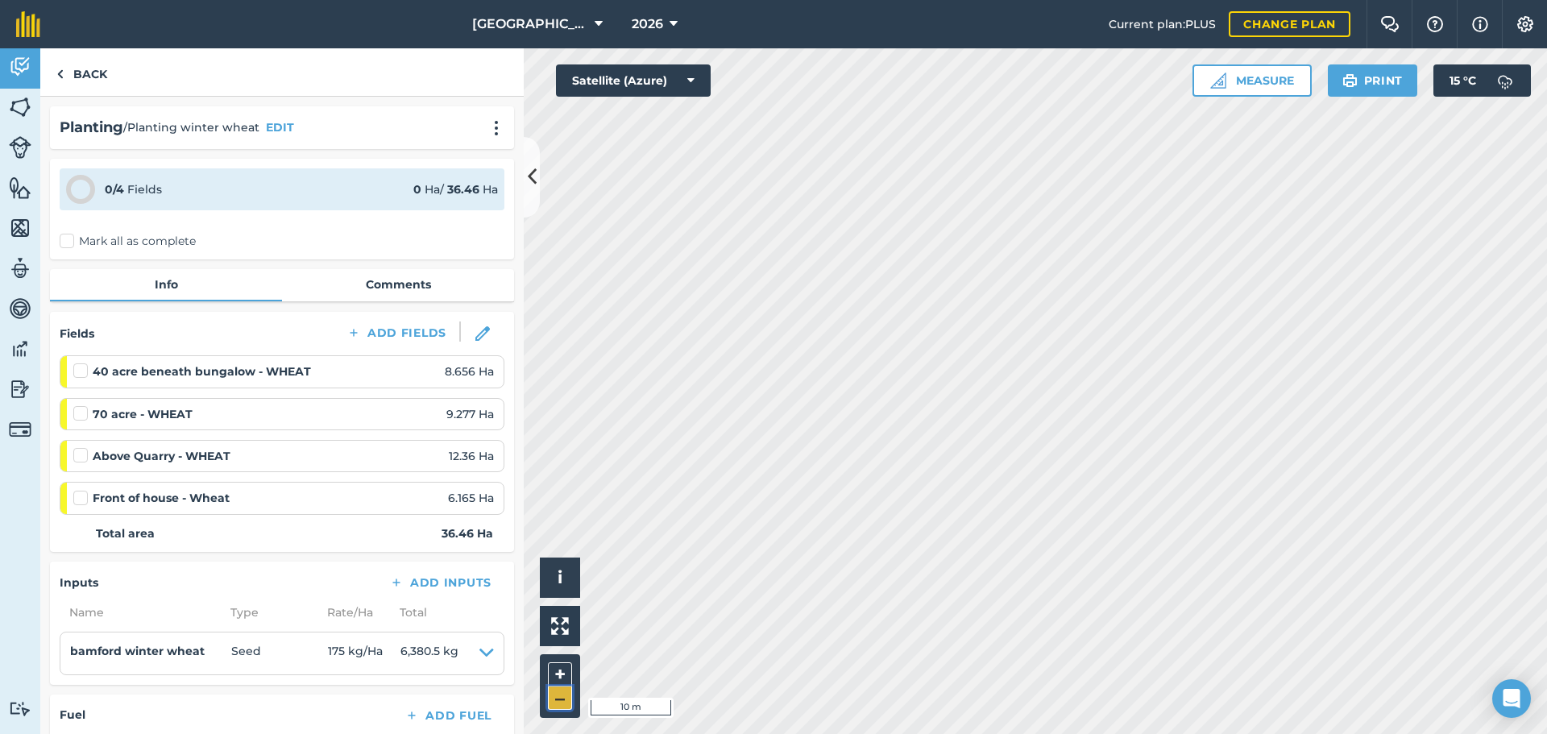
click at [554, 688] on button "–" at bounding box center [560, 697] width 24 height 23
